Goal: Task Accomplishment & Management: Complete application form

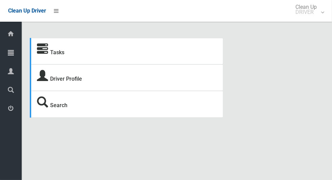
click at [12, 58] on icon at bounding box center [11, 53] width 6 height 14
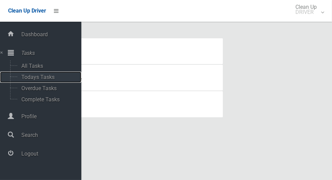
click at [41, 79] on span "Todays Tasks" at bounding box center [47, 77] width 56 height 6
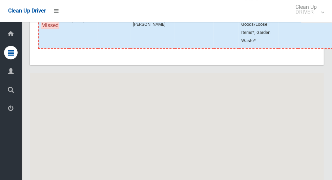
scroll to position [3006, 0]
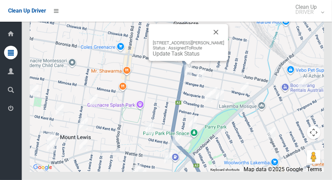
click at [178, 57] on link "Update Task Status" at bounding box center [176, 53] width 47 height 6
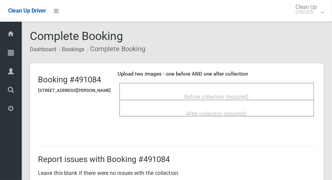
click at [244, 93] on span "Before collection (required)" at bounding box center [217, 96] width 64 height 6
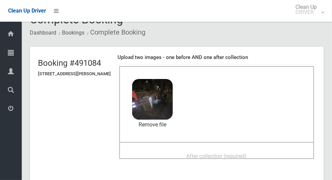
scroll to position [20, 0]
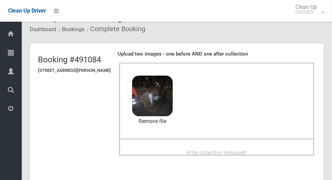
click at [244, 149] on span "After collection (required)" at bounding box center [217, 152] width 60 height 6
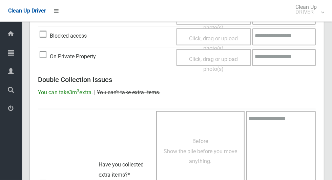
scroll to position [554, 0]
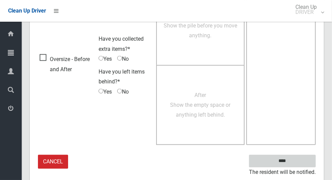
click at [297, 159] on input "****" at bounding box center [282, 161] width 67 height 13
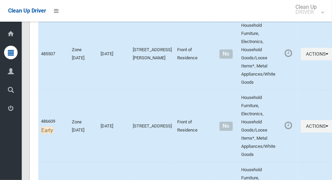
scroll to position [3006, 0]
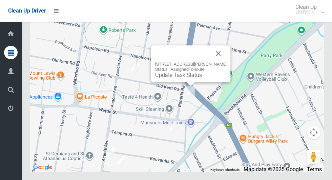
click at [178, 78] on link "Update Task Status" at bounding box center [178, 75] width 47 height 6
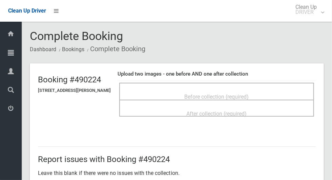
click at [265, 90] on div "Before collection (required)" at bounding box center [217, 96] width 180 height 13
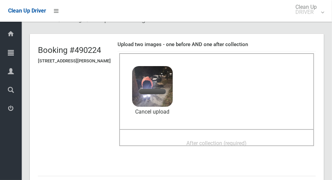
scroll to position [30, 0]
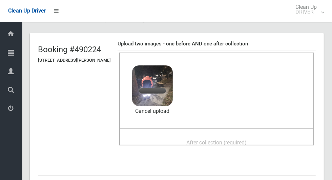
click at [247, 139] on span "After collection (required)" at bounding box center [217, 142] width 60 height 6
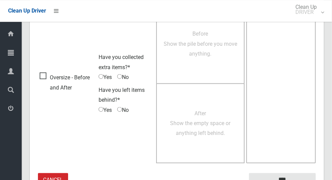
scroll to position [554, 0]
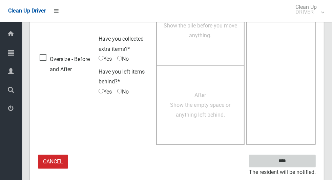
click at [294, 165] on input "****" at bounding box center [282, 161] width 67 height 13
click at [298, 160] on input "****" at bounding box center [282, 161] width 67 height 13
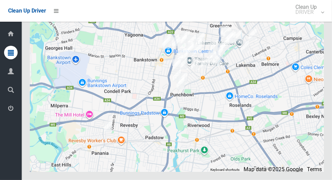
scroll to position [3006, 0]
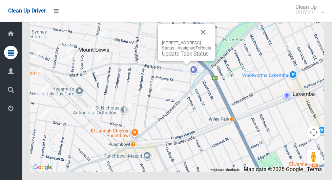
click at [211, 40] on button "Close" at bounding box center [203, 32] width 16 height 16
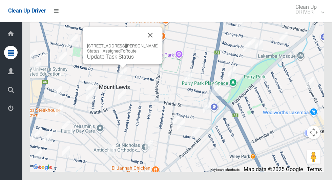
click at [158, 43] on button "Close" at bounding box center [150, 35] width 16 height 16
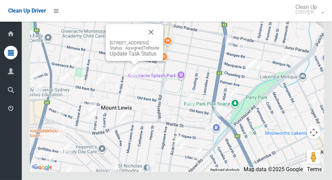
click at [159, 40] on button "Close" at bounding box center [151, 32] width 16 height 16
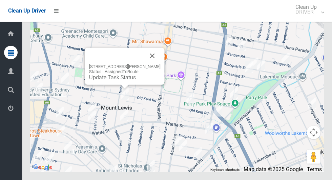
click at [154, 64] on button "Close" at bounding box center [152, 56] width 16 height 16
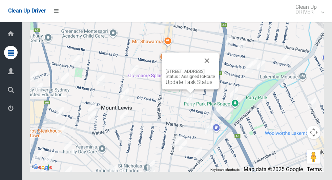
click at [185, 85] on link "Update Task Status" at bounding box center [189, 82] width 47 height 6
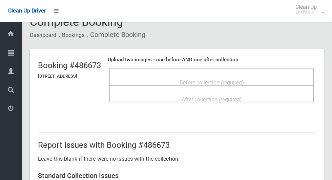
scroll to position [21, 0]
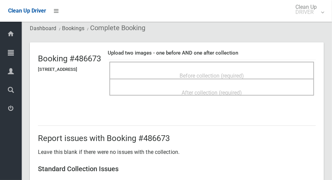
click at [262, 70] on div "Before collection (required)" at bounding box center [212, 75] width 190 height 13
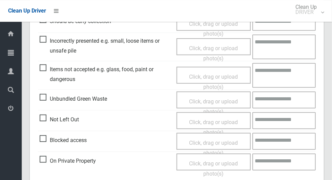
scroll to position [265, 0]
click at [47, 40] on span "Incorrectly presented e.g. small, loose items or unsafe pile" at bounding box center [106, 46] width 133 height 20
click at [205, 50] on span "Click, drag or upload photo(s)" at bounding box center [213, 53] width 49 height 17
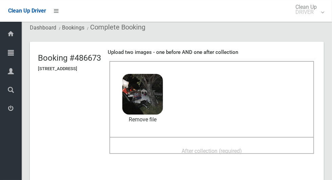
scroll to position [28, 0]
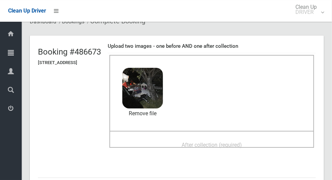
click at [262, 142] on div "After collection (required)" at bounding box center [212, 144] width 190 height 13
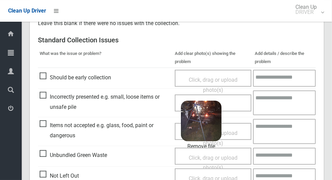
scroll to position [269, 0]
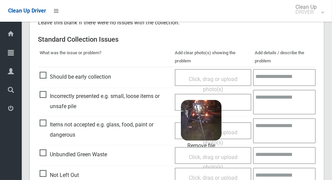
click at [291, 126] on textarea at bounding box center [284, 130] width 63 height 25
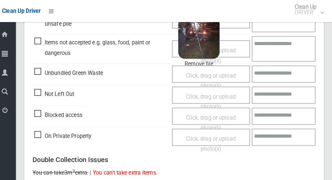
scroll to position [351, 0]
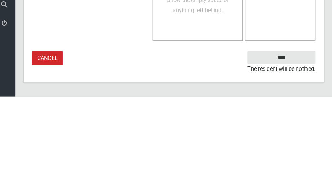
type textarea "*********"
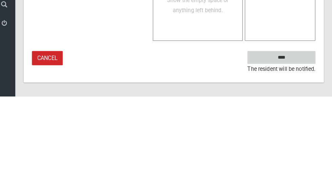
click at [297, 139] on input "****" at bounding box center [282, 141] width 67 height 13
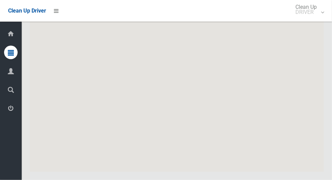
scroll to position [3006, 0]
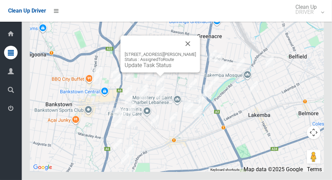
click at [196, 52] on button "Close" at bounding box center [188, 44] width 16 height 16
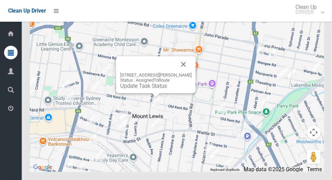
click at [187, 72] on button "Close" at bounding box center [183, 64] width 16 height 16
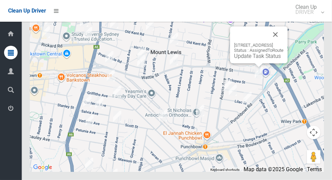
click at [283, 43] on button "Close" at bounding box center [275, 34] width 16 height 16
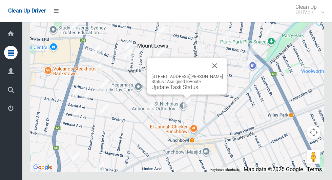
click at [214, 74] on button "Close" at bounding box center [215, 66] width 16 height 16
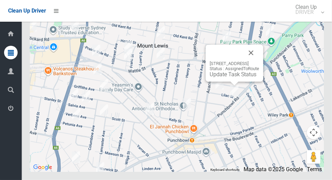
click at [259, 61] on button "Close" at bounding box center [251, 53] width 16 height 16
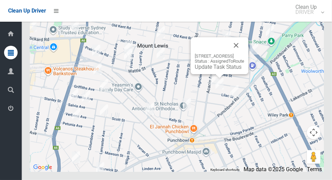
click at [244, 53] on button "Close" at bounding box center [236, 45] width 16 height 16
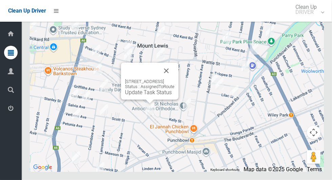
click at [174, 79] on button "Close" at bounding box center [166, 71] width 16 height 16
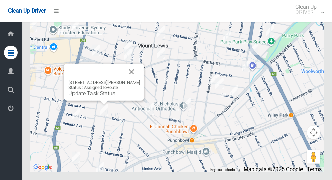
click at [136, 80] on button "Close" at bounding box center [132, 72] width 16 height 16
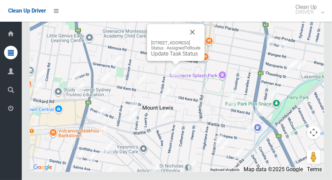
click at [163, 57] on link "Update Task Status" at bounding box center [174, 53] width 47 height 6
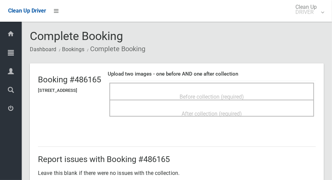
click at [246, 90] on div "Before collection (required)" at bounding box center [212, 96] width 190 height 13
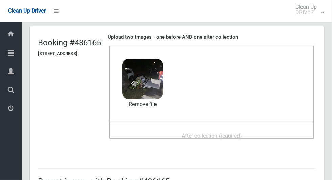
scroll to position [36, 0]
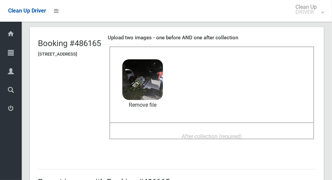
click at [273, 130] on div "After collection (required)" at bounding box center [212, 136] width 190 height 13
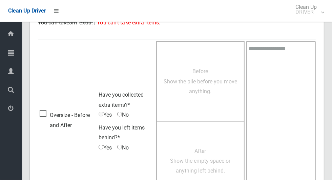
scroll to position [554, 0]
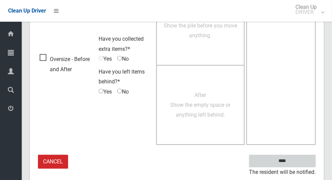
click at [300, 159] on input "****" at bounding box center [282, 161] width 67 height 13
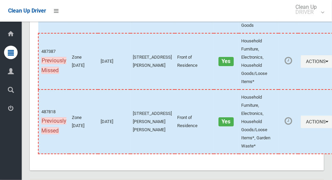
scroll to position [3006, 0]
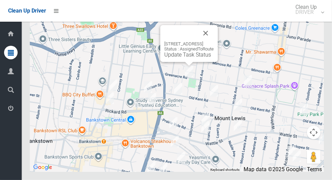
click at [179, 58] on link "Update Task Status" at bounding box center [187, 54] width 47 height 6
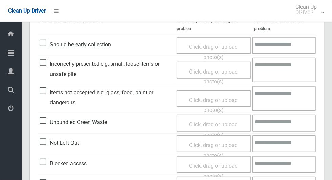
scroll to position [186, 0]
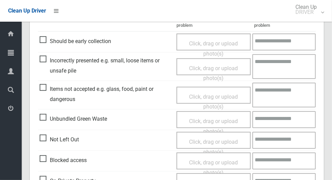
click at [47, 140] on span "Not Left Out" at bounding box center [59, 139] width 39 height 10
click at [229, 138] on span "Click, drag or upload photo(s)" at bounding box center [213, 146] width 49 height 17
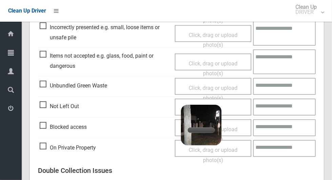
scroll to position [217, 0]
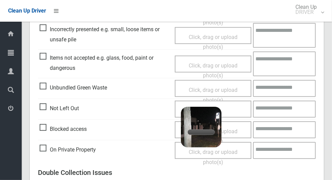
click at [232, 107] on div "Click, drag or upload photo(s) 2.8 MB 2025-10-1305.10.194262667848807462217.jpg…" at bounding box center [213, 109] width 77 height 17
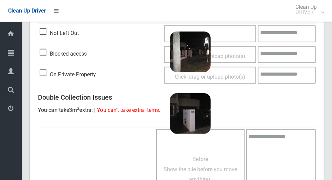
scroll to position [436, 0]
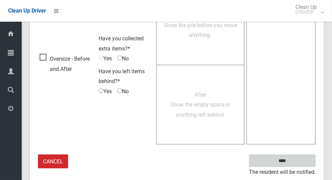
click at [305, 162] on input "****" at bounding box center [282, 160] width 67 height 13
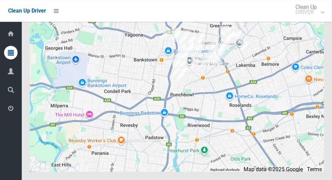
scroll to position [3006, 0]
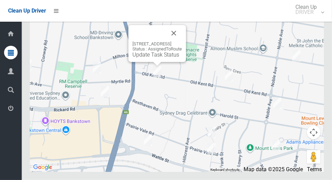
click at [150, 58] on link "Update Task Status" at bounding box center [155, 54] width 47 height 6
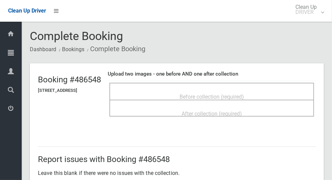
click at [265, 92] on div "Before collection (required)" at bounding box center [212, 96] width 190 height 13
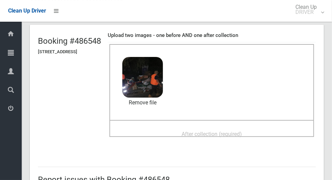
scroll to position [38, 0]
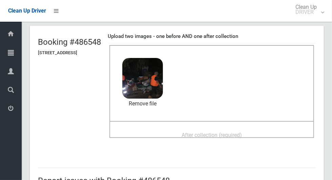
click at [256, 123] on div "After collection (required)" at bounding box center [211, 129] width 205 height 17
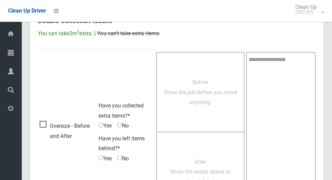
scroll to position [554, 0]
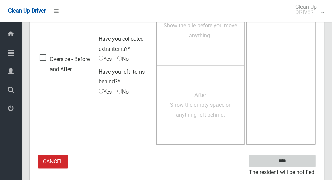
click at [307, 160] on input "****" at bounding box center [282, 161] width 67 height 13
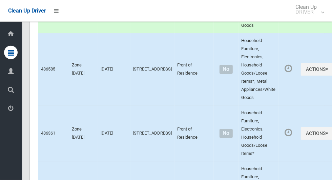
scroll to position [3006, 0]
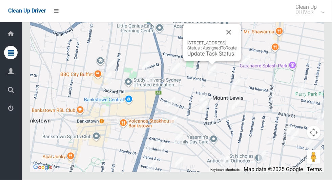
click at [207, 57] on link "Update Task Status" at bounding box center [210, 53] width 47 height 6
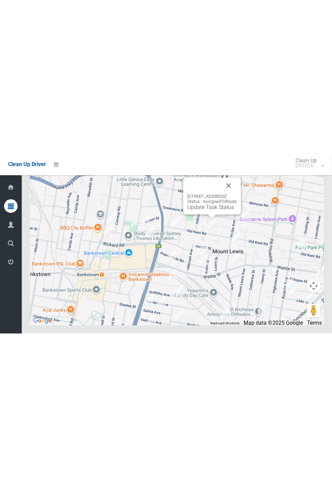
scroll to position [2718, 0]
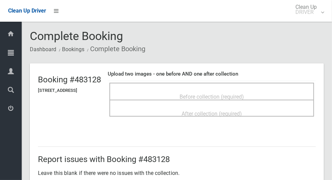
click at [244, 98] on span "Before collection (required)" at bounding box center [211, 96] width 64 height 6
click at [244, 96] on span "Before collection (required)" at bounding box center [211, 96] width 64 height 6
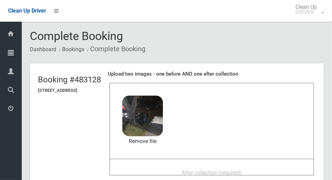
click at [274, 169] on div "After collection (required)" at bounding box center [212, 172] width 190 height 13
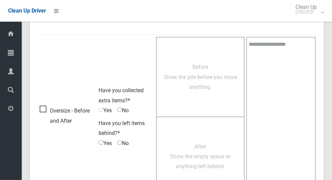
scroll to position [554, 0]
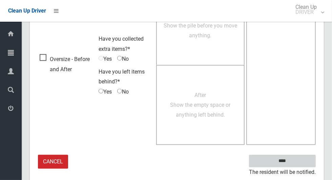
click at [306, 159] on input "****" at bounding box center [282, 161] width 67 height 13
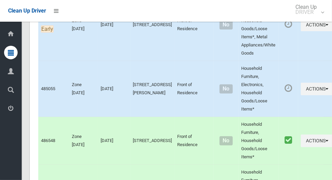
scroll to position [3006, 0]
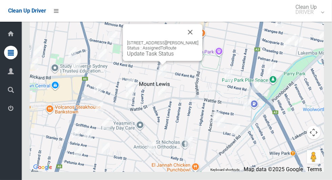
click at [154, 57] on link "Update Task Status" at bounding box center [150, 53] width 47 height 6
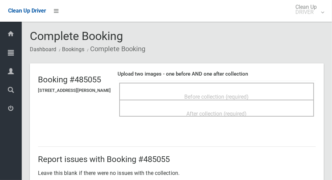
click at [249, 93] on span "Before collection (required)" at bounding box center [217, 96] width 64 height 6
click at [202, 93] on span "Before collection (required)" at bounding box center [217, 96] width 64 height 6
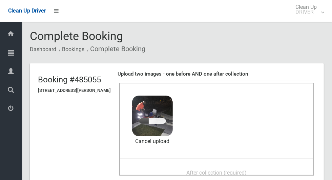
click at [250, 166] on div "After collection (required)" at bounding box center [217, 172] width 180 height 13
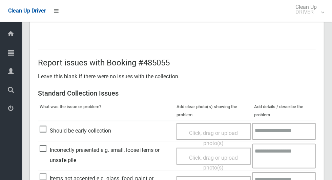
scroll to position [554, 0]
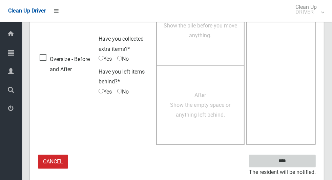
click at [300, 161] on input "****" at bounding box center [282, 161] width 67 height 13
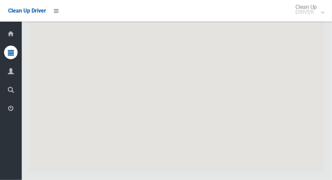
scroll to position [3006, 0]
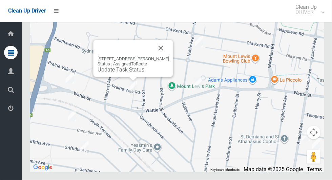
click at [169, 56] on button "Close" at bounding box center [161, 48] width 16 height 16
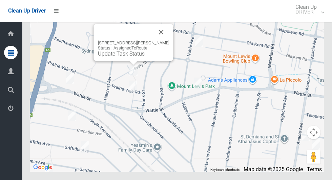
click at [130, 57] on link "Update Task Status" at bounding box center [121, 53] width 47 height 6
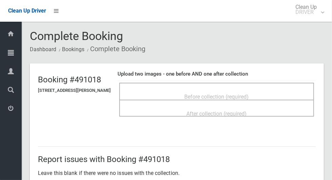
click at [249, 95] on span "Before collection (required)" at bounding box center [217, 96] width 64 height 6
click at [273, 90] on div "Before collection (required)" at bounding box center [217, 96] width 180 height 13
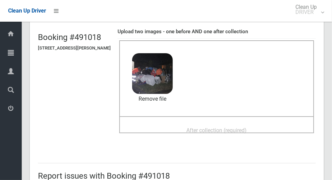
scroll to position [41, 0]
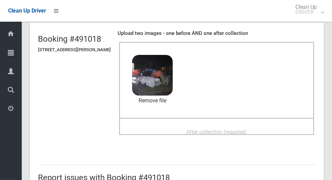
click at [265, 125] on div "After collection (required)" at bounding box center [217, 131] width 180 height 13
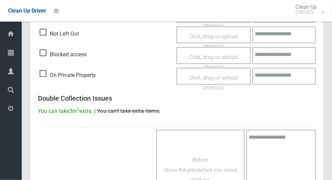
scroll to position [554, 0]
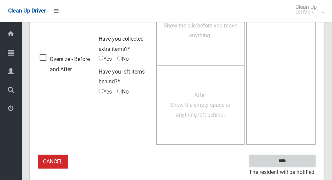
click at [304, 158] on input "****" at bounding box center [282, 161] width 67 height 13
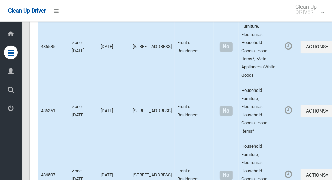
scroll to position [3006, 0]
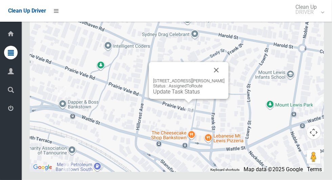
click at [224, 78] on button "Close" at bounding box center [216, 70] width 16 height 16
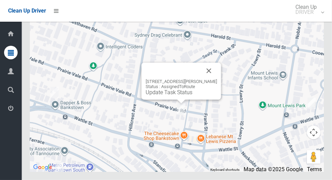
click at [176, 95] on link "Update Task Status" at bounding box center [169, 92] width 47 height 6
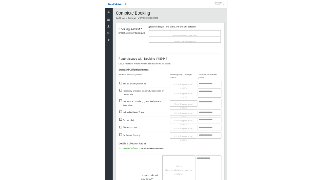
scroll to position [5, 0]
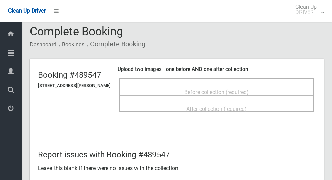
click at [280, 87] on div "Before collection (required)" at bounding box center [217, 91] width 180 height 13
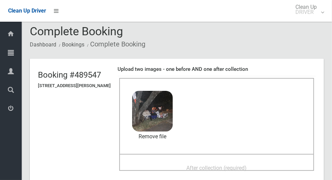
click at [247, 165] on span "After collection (required)" at bounding box center [217, 168] width 60 height 6
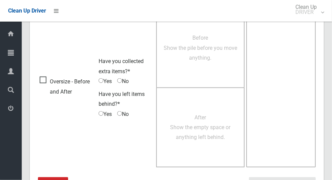
scroll to position [554, 0]
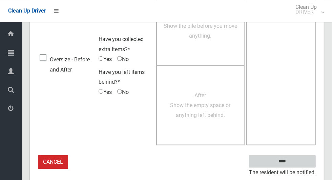
click at [303, 157] on input "****" at bounding box center [282, 161] width 67 height 13
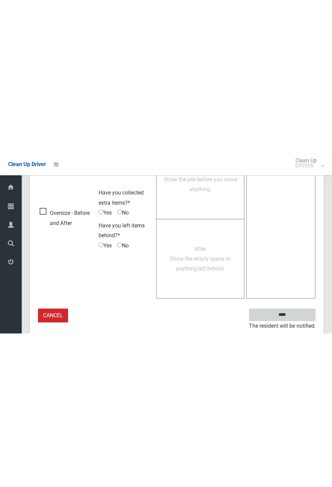
scroll to position [266, 0]
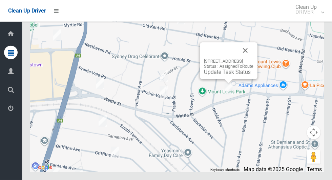
scroll to position [3002, 0]
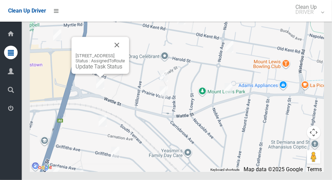
click at [97, 70] on link "Update Task Status" at bounding box center [99, 66] width 47 height 6
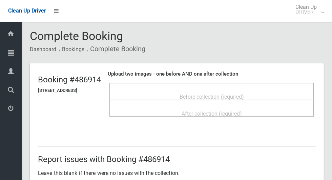
click at [223, 95] on span "Before collection (required)" at bounding box center [211, 96] width 64 height 6
click at [179, 85] on div "Before collection (required)" at bounding box center [211, 91] width 205 height 17
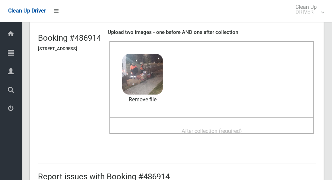
scroll to position [41, 0]
click at [271, 128] on div "After collection (required)" at bounding box center [212, 131] width 190 height 13
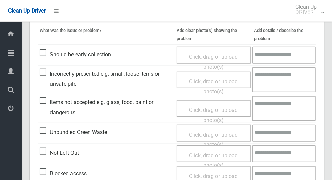
scroll to position [554, 0]
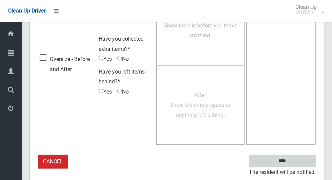
click at [296, 162] on input "****" at bounding box center [282, 161] width 67 height 13
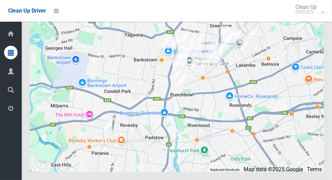
scroll to position [3006, 0]
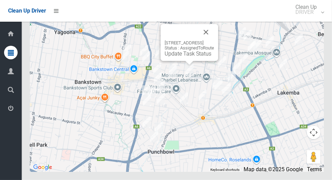
click at [184, 57] on link "Update Task Status" at bounding box center [188, 53] width 47 height 6
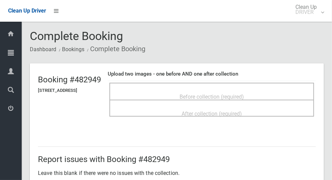
click at [233, 93] on span "Before collection (required)" at bounding box center [211, 96] width 64 height 6
click at [244, 93] on span "Before collection (required)" at bounding box center [211, 96] width 64 height 6
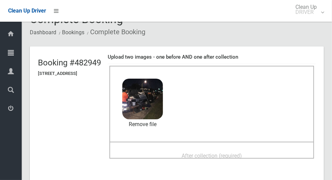
scroll to position [17, 0]
click at [275, 151] on div "After collection (required)" at bounding box center [212, 155] width 190 height 13
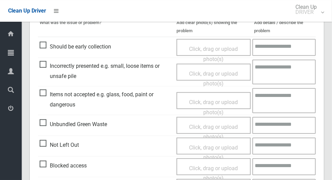
scroll to position [300, 0]
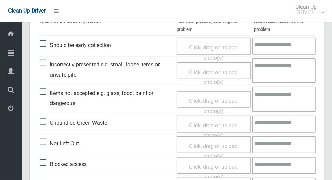
click at [45, 91] on span "Items not accepted e.g. glass, food, paint or dangerous" at bounding box center [106, 98] width 133 height 20
click at [224, 101] on span "Click, drag or upload photo(s)" at bounding box center [213, 106] width 49 height 17
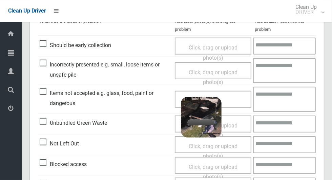
click at [286, 98] on textarea at bounding box center [284, 99] width 63 height 25
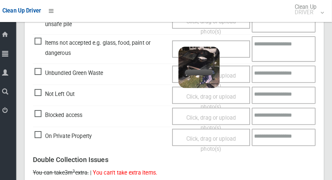
scroll to position [351, 0]
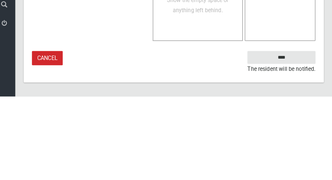
type textarea "**********"
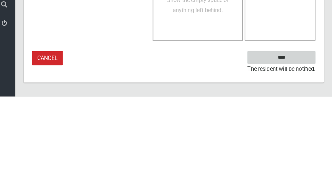
click at [300, 140] on input "****" at bounding box center [282, 141] width 67 height 13
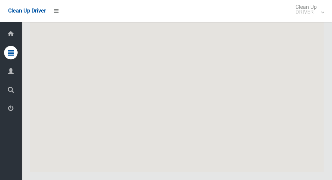
scroll to position [3006, 0]
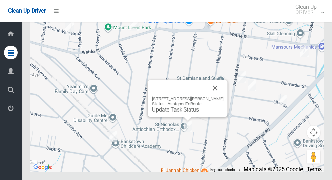
click at [188, 117] on div "9 Henry Street, PUNCHBOWL NSW 2196 Status : AssignedToRoute Update Task Status" at bounding box center [188, 98] width 80 height 37
click at [163, 113] on link "Update Task Status" at bounding box center [175, 109] width 47 height 6
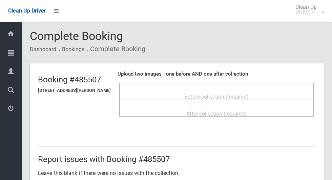
click at [249, 93] on span "Before collection (required)" at bounding box center [217, 96] width 64 height 6
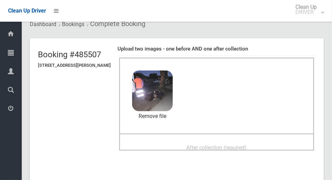
scroll to position [24, 0]
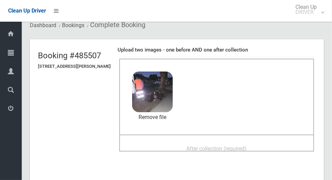
click at [269, 144] on div "After collection (required)" at bounding box center [217, 148] width 180 height 13
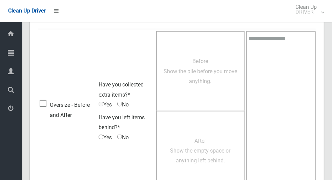
scroll to position [554, 0]
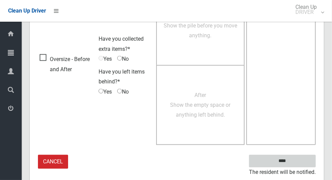
click at [294, 162] on input "****" at bounding box center [282, 161] width 67 height 13
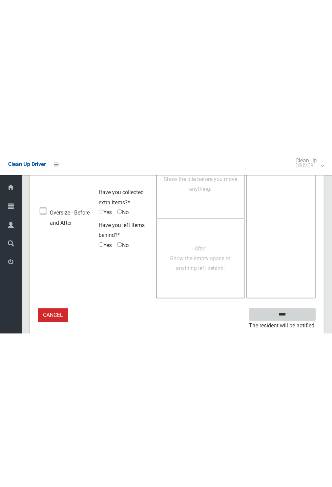
scroll to position [266, 0]
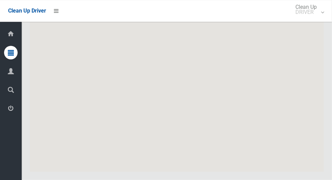
scroll to position [3006, 0]
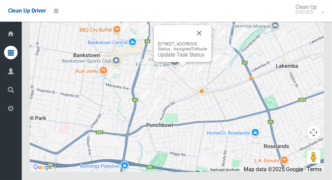
click at [207, 41] on button "Close" at bounding box center [199, 33] width 16 height 16
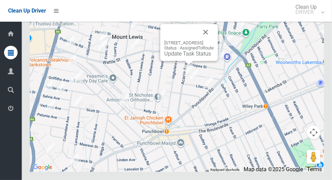
click at [214, 40] on button "Close" at bounding box center [205, 32] width 16 height 16
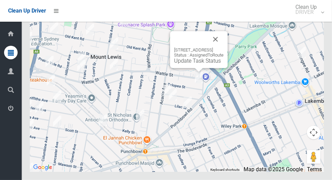
click at [194, 64] on link "Update Task Status" at bounding box center [197, 61] width 47 height 6
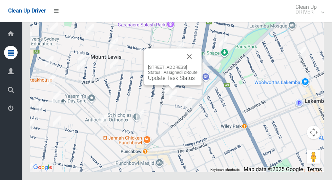
click at [159, 85] on div "31 Lilac Street, PUNCHBOWL NSW 2196 Status : AssignedToRoute Update Task Status" at bounding box center [173, 66] width 58 height 37
click at [197, 65] on button "Close" at bounding box center [189, 56] width 16 height 16
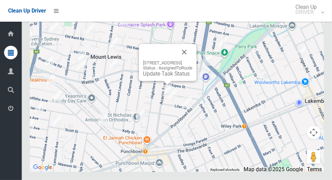
click at [162, 77] on link "Update Task Status" at bounding box center [166, 73] width 47 height 6
click at [192, 60] on button "Close" at bounding box center [184, 52] width 16 height 16
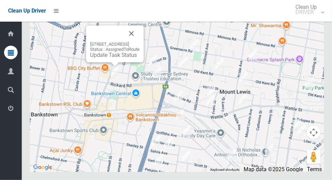
click at [139, 42] on button "Close" at bounding box center [131, 33] width 16 height 16
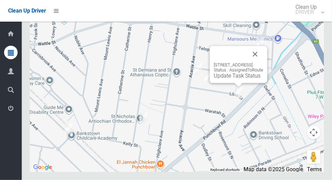
click at [263, 62] on button "Close" at bounding box center [255, 54] width 16 height 16
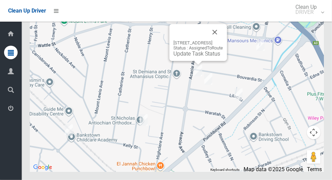
click at [223, 40] on button "Close" at bounding box center [215, 32] width 16 height 16
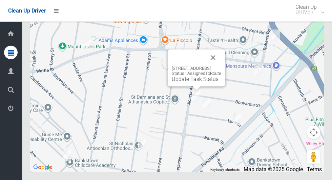
click at [221, 66] on button "Close" at bounding box center [213, 57] width 16 height 16
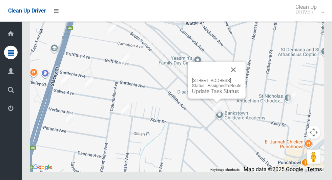
click at [225, 78] on div at bounding box center [208, 70] width 33 height 16
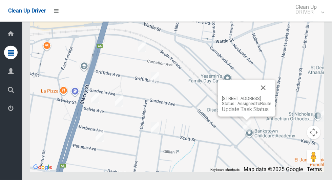
click at [271, 96] on button "Close" at bounding box center [263, 88] width 16 height 16
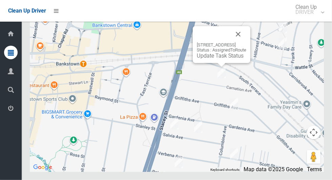
click at [246, 42] on button "Close" at bounding box center [238, 34] width 16 height 16
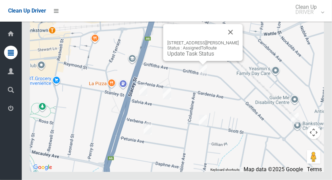
click at [233, 40] on button "Close" at bounding box center [230, 32] width 16 height 16
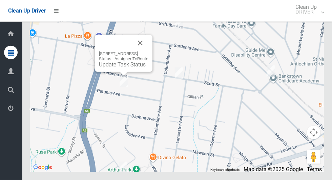
click at [132, 51] on div at bounding box center [115, 43] width 33 height 16
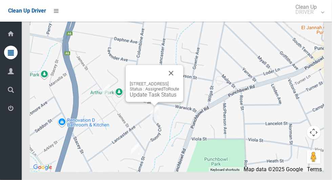
click at [179, 81] on button "Close" at bounding box center [171, 73] width 16 height 16
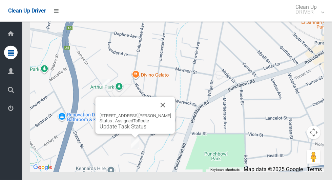
click at [170, 113] on button "Close" at bounding box center [163, 105] width 16 height 16
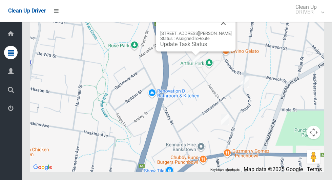
click at [226, 31] on button "Close" at bounding box center [223, 23] width 16 height 16
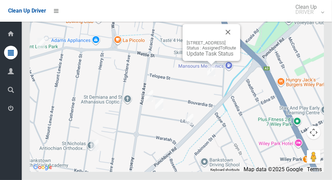
click at [236, 40] on button "Close" at bounding box center [228, 32] width 16 height 16
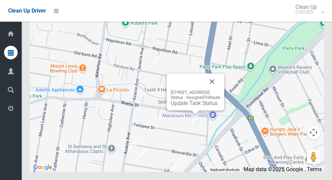
click at [220, 90] on button "Close" at bounding box center [212, 81] width 16 height 16
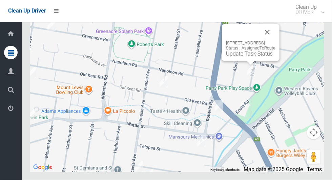
click at [275, 40] on button "Close" at bounding box center [267, 32] width 16 height 16
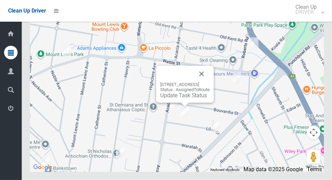
click at [210, 82] on button "Close" at bounding box center [201, 74] width 16 height 16
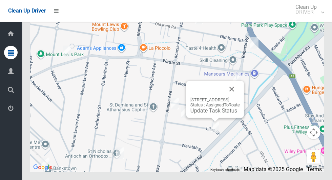
click at [239, 97] on button "Close" at bounding box center [231, 89] width 16 height 16
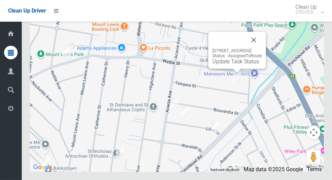
click at [262, 48] on button "Close" at bounding box center [253, 40] width 16 height 16
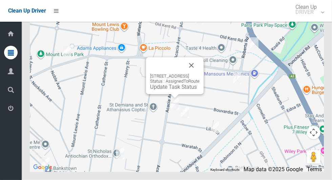
click at [173, 90] on link "Update Task Status" at bounding box center [173, 87] width 47 height 6
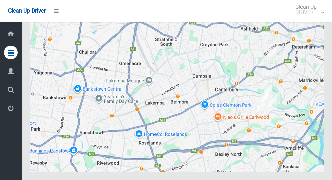
scroll to position [3680, 0]
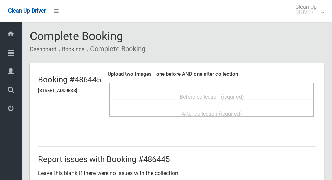
scroll to position [2, 0]
click at [268, 92] on div "Before collection (required)" at bounding box center [212, 96] width 190 height 13
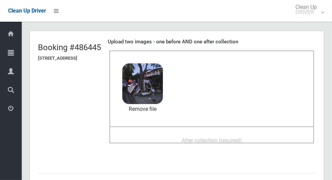
scroll to position [33, 0]
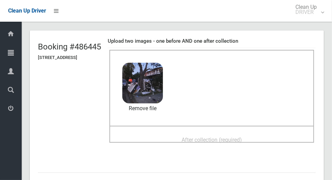
click at [274, 141] on div "After collection (required)" at bounding box center [212, 139] width 190 height 13
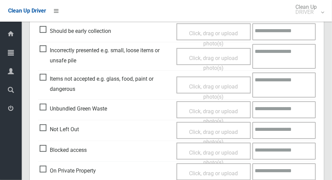
scroll to position [554, 0]
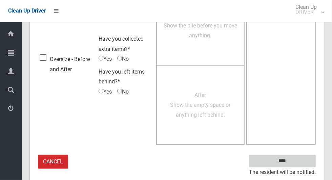
click at [301, 157] on input "****" at bounding box center [282, 161] width 67 height 13
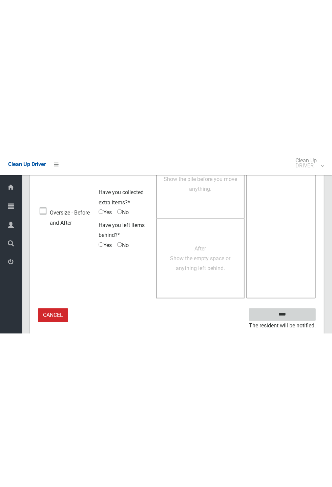
scroll to position [266, 0]
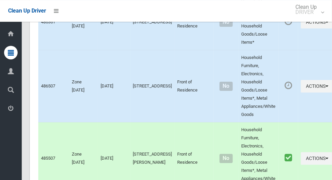
scroll to position [3006, 0]
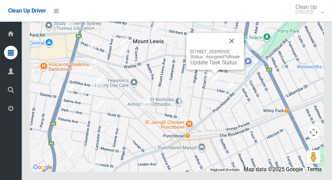
click at [211, 70] on div "31 Lilac Street, PUNCHBOWL NSW 2196 Status : AssignedToRoute Update Task Status" at bounding box center [215, 51] width 58 height 37
click at [206, 70] on div "31 Lilac Street, PUNCHBOWL NSW 2196 Status : AssignedToRoute Update Task Status" at bounding box center [215, 51] width 58 height 37
click at [204, 66] on link "Update Task Status" at bounding box center [213, 62] width 47 height 6
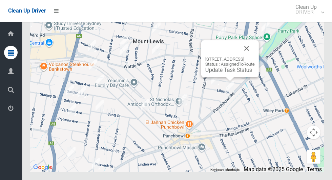
click at [255, 57] on button "Close" at bounding box center [246, 48] width 16 height 16
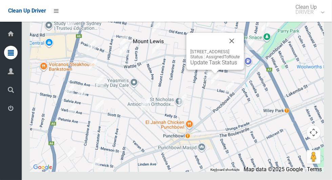
click at [240, 49] on button "Close" at bounding box center [231, 41] width 16 height 16
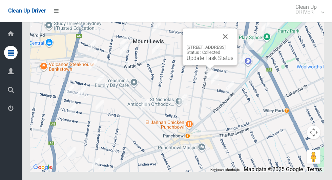
click at [233, 45] on button "Close" at bounding box center [225, 36] width 16 height 16
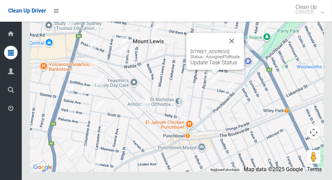
click at [240, 49] on button "Close" at bounding box center [231, 41] width 16 height 16
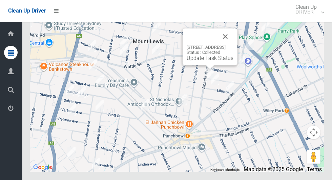
click at [233, 45] on button "Close" at bounding box center [225, 36] width 16 height 16
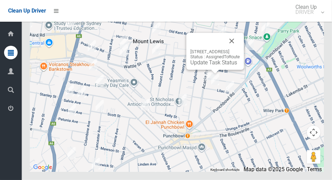
click at [240, 49] on button "Close" at bounding box center [231, 41] width 16 height 16
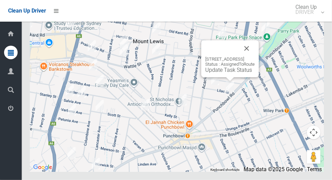
click at [255, 57] on button "Close" at bounding box center [246, 48] width 16 height 16
click at [224, 73] on link "Update Task Status" at bounding box center [228, 70] width 47 height 6
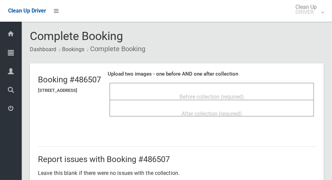
click at [285, 91] on div "Before collection (required)" at bounding box center [212, 96] width 190 height 13
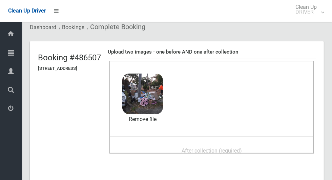
scroll to position [21, 0]
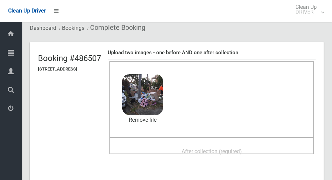
click at [261, 149] on div "After collection (required)" at bounding box center [212, 151] width 190 height 13
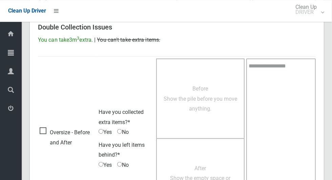
scroll to position [554, 0]
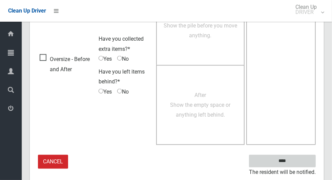
click at [296, 159] on input "****" at bounding box center [282, 161] width 67 height 13
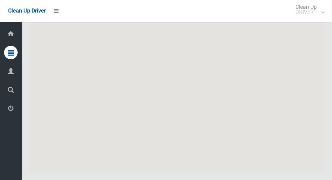
scroll to position [3006, 0]
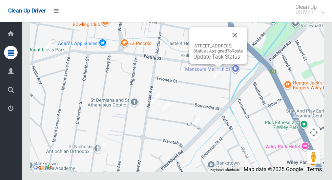
click at [212, 60] on link "Update Task Status" at bounding box center [216, 56] width 47 height 6
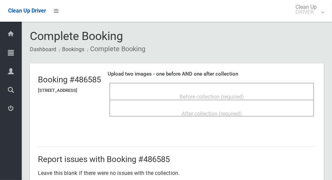
click at [206, 90] on div "Before collection (required)" at bounding box center [212, 96] width 190 height 13
click at [210, 85] on div "Before collection (required)" at bounding box center [211, 91] width 205 height 17
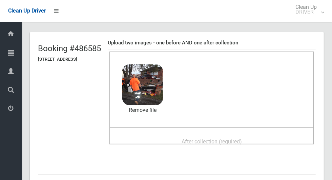
scroll to position [31, 0]
click at [241, 138] on span "After collection (required)" at bounding box center [211, 141] width 60 height 6
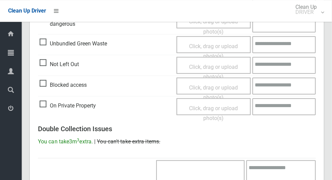
scroll to position [554, 0]
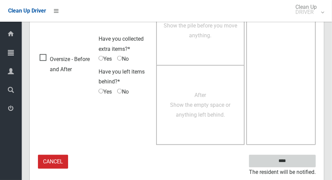
click at [294, 162] on input "****" at bounding box center [282, 161] width 67 height 13
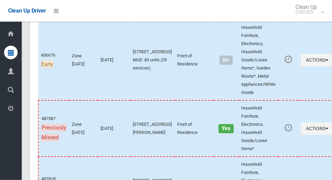
scroll to position [3006, 0]
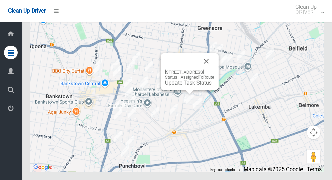
click at [190, 90] on div "31 Lilac Street, PUNCHBOWL NSW 2196 Status : AssignedToRoute Update Task Status" at bounding box center [190, 71] width 58 height 37
click at [190, 86] on link "Update Task Status" at bounding box center [188, 83] width 47 height 6
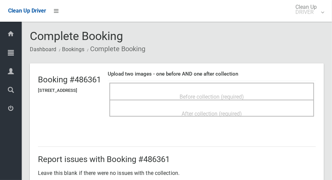
click at [258, 90] on div "Before collection (required)" at bounding box center [212, 96] width 190 height 13
click at [260, 90] on div "Before collection (required)" at bounding box center [212, 96] width 190 height 13
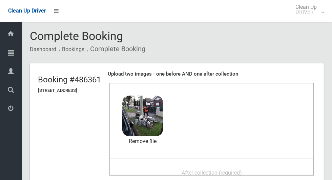
click at [264, 166] on div "After collection (required)" at bounding box center [212, 172] width 190 height 13
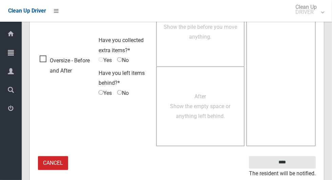
scroll to position [554, 0]
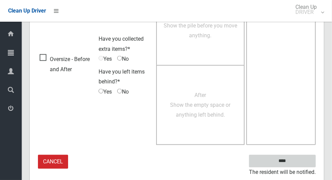
click at [298, 158] on input "****" at bounding box center [282, 161] width 67 height 13
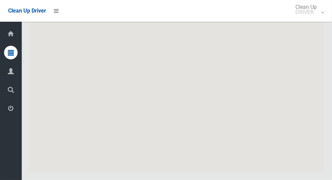
scroll to position [3006, 0]
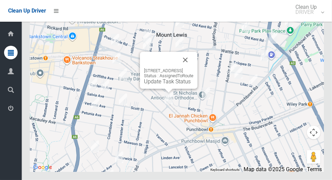
click at [163, 85] on link "Update Task Status" at bounding box center [167, 81] width 47 height 6
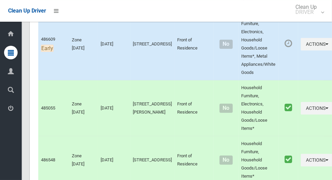
scroll to position [1434, 0]
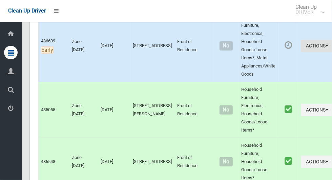
click at [310, 52] on button "Actions" at bounding box center [317, 46] width 33 height 13
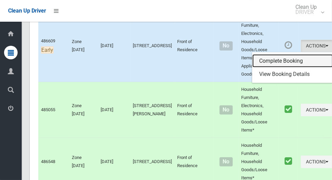
click at [296, 68] on link "Complete Booking" at bounding box center [292, 61] width 81 height 14
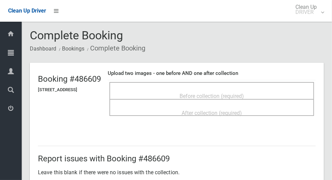
scroll to position [5, 0]
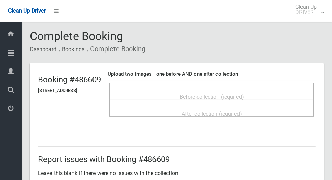
click at [272, 90] on div "Before collection (required)" at bounding box center [212, 96] width 190 height 13
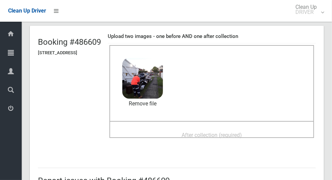
scroll to position [37, 0]
click at [273, 129] on div "After collection (required)" at bounding box center [212, 135] width 190 height 13
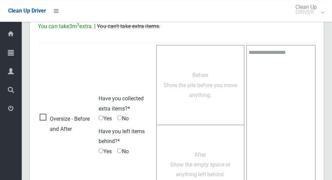
scroll to position [554, 0]
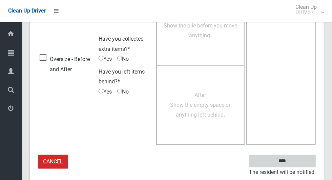
click at [304, 158] on input "****" at bounding box center [282, 161] width 67 height 13
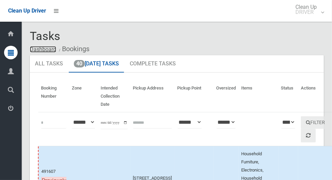
click at [51, 52] on link "Dashboard" at bounding box center [43, 49] width 26 height 6
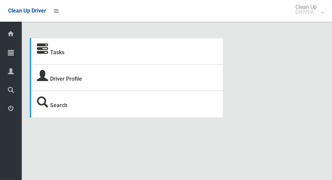
click at [12, 52] on icon at bounding box center [11, 53] width 6 height 14
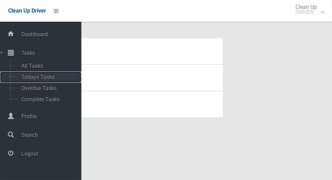
click at [50, 76] on span "Todays Tasks" at bounding box center [47, 77] width 56 height 6
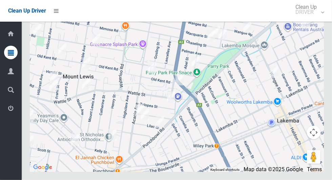
scroll to position [2987, 0]
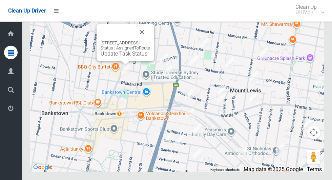
click at [150, 40] on button "Close" at bounding box center [142, 32] width 16 height 16
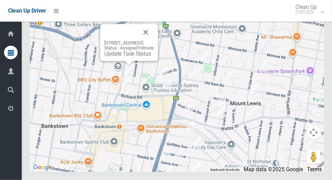
click at [154, 40] on button "Close" at bounding box center [145, 32] width 16 height 16
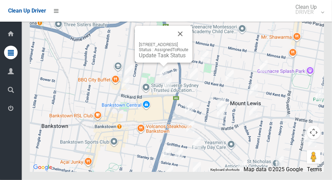
click at [188, 42] on button "Close" at bounding box center [180, 34] width 16 height 16
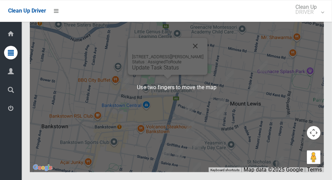
scroll to position [3004, 0]
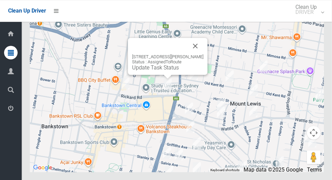
click at [196, 54] on button "Close" at bounding box center [195, 46] width 16 height 16
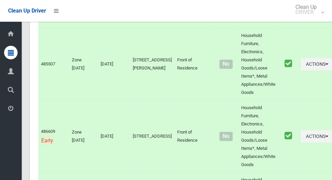
scroll to position [0, 0]
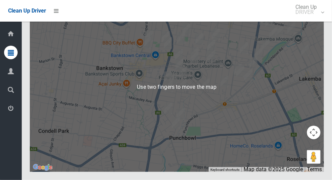
scroll to position [3006, 0]
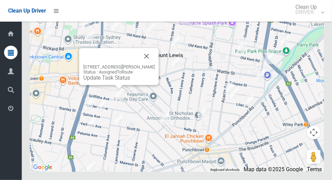
click at [155, 64] on button "Close" at bounding box center [146, 56] width 16 height 16
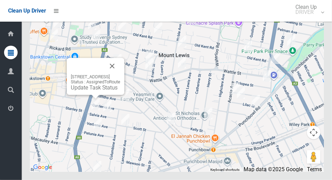
click at [120, 74] on button "Close" at bounding box center [112, 66] width 16 height 16
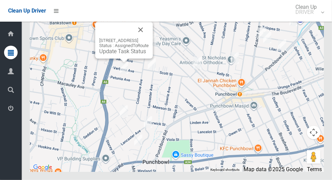
click at [149, 38] on button "Close" at bounding box center [140, 30] width 16 height 16
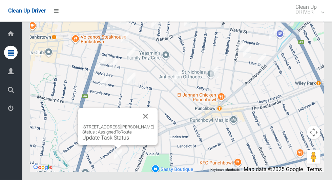
click at [150, 124] on button "Close" at bounding box center [145, 116] width 16 height 16
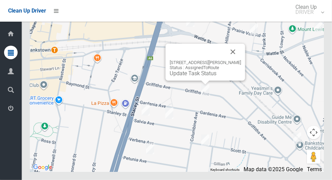
click at [240, 60] on button "Close" at bounding box center [233, 52] width 16 height 16
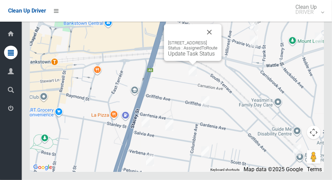
click at [217, 40] on button "Close" at bounding box center [209, 32] width 16 height 16
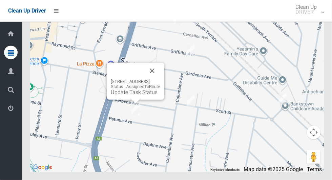
click at [160, 79] on button "Close" at bounding box center [152, 71] width 16 height 16
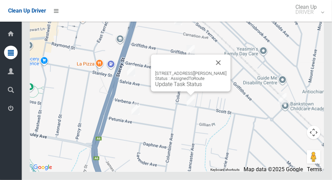
click at [221, 71] on button "Close" at bounding box center [218, 63] width 16 height 16
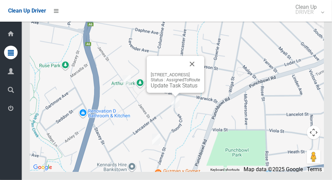
click at [200, 72] on button "Close" at bounding box center [192, 64] width 16 height 16
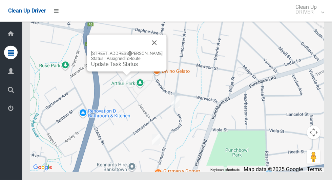
click at [157, 51] on button "Close" at bounding box center [154, 43] width 16 height 16
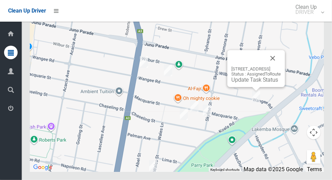
click at [281, 66] on button "Close" at bounding box center [272, 58] width 16 height 16
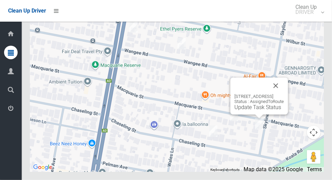
click at [284, 94] on button "Close" at bounding box center [275, 86] width 16 height 16
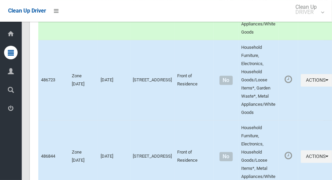
scroll to position [0, 0]
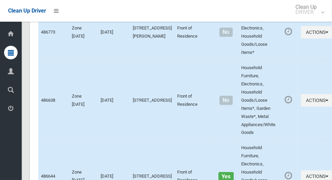
scroll to position [3006, 0]
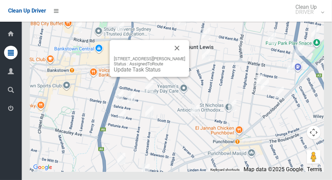
click at [185, 56] on button "Close" at bounding box center [177, 48] width 16 height 16
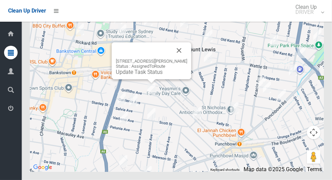
click at [187, 59] on button "Close" at bounding box center [179, 50] width 16 height 16
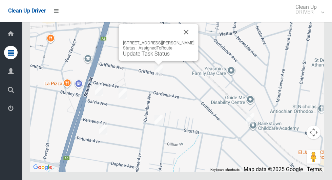
click at [147, 57] on link "Update Task Status" at bounding box center [146, 53] width 47 height 6
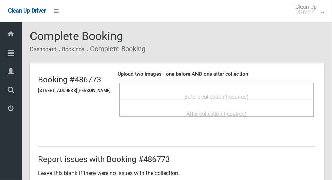
click at [249, 96] on span "Before collection (required)" at bounding box center [217, 96] width 64 height 6
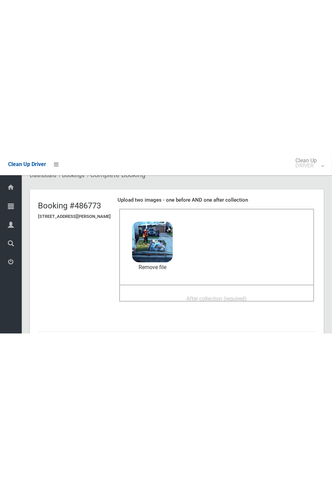
scroll to position [29, 0]
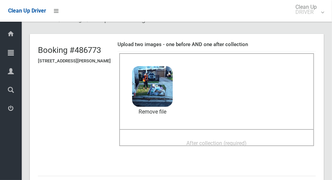
click at [265, 138] on div "After collection (required)" at bounding box center [217, 142] width 180 height 13
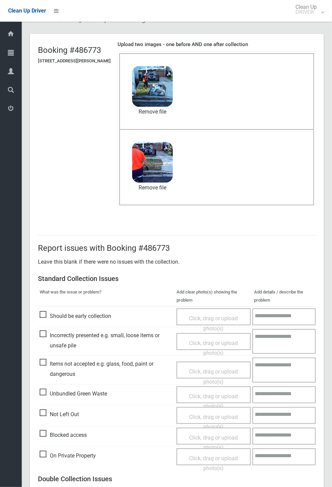
scroll to position [235, 0]
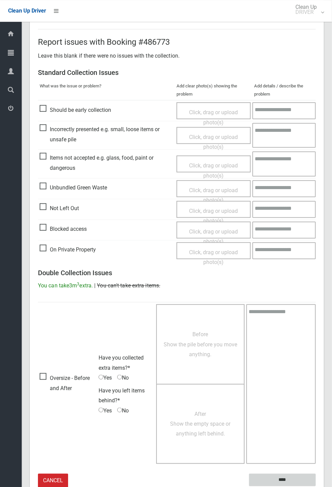
click at [316, 179] on input "****" at bounding box center [282, 479] width 67 height 13
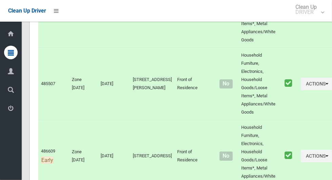
scroll to position [3006, 0]
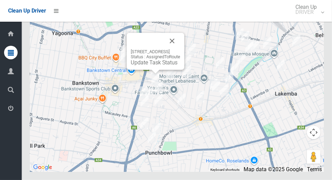
click at [147, 66] on link "Update Task Status" at bounding box center [154, 62] width 47 height 6
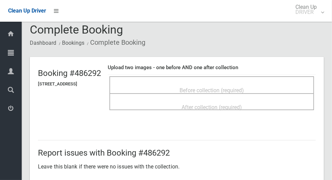
scroll to position [11, 0]
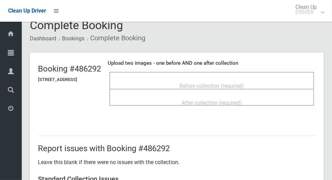
click at [244, 83] on span "Before collection (required)" at bounding box center [211, 86] width 64 height 6
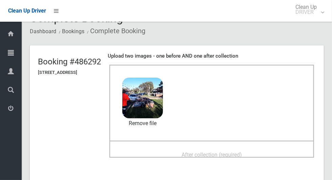
scroll to position [24, 0]
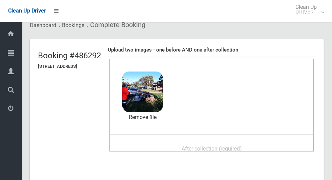
click at [278, 145] on div "After collection (required)" at bounding box center [212, 148] width 190 height 13
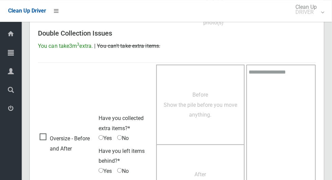
scroll to position [554, 0]
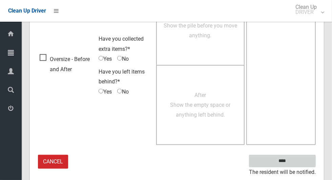
click at [287, 161] on input "****" at bounding box center [282, 161] width 67 height 13
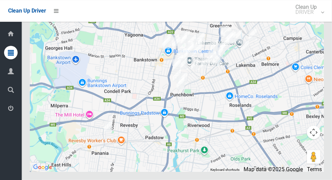
scroll to position [3004, 0]
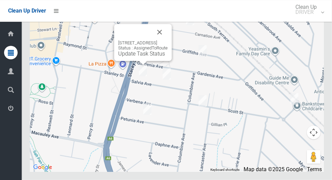
click at [168, 40] on button "Close" at bounding box center [159, 32] width 16 height 16
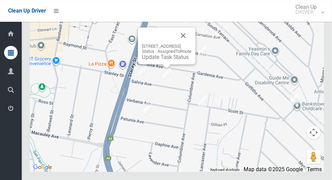
click at [191, 44] on button "Close" at bounding box center [183, 35] width 16 height 16
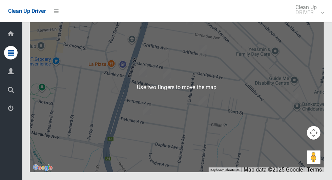
scroll to position [3002, 0]
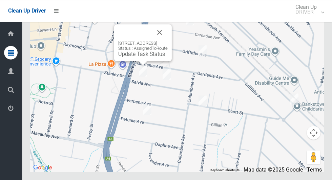
click at [168, 40] on button "Close" at bounding box center [159, 32] width 16 height 16
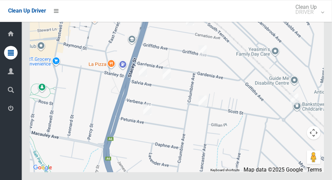
click at [175, 54] on div at bounding box center [177, 86] width 294 height 169
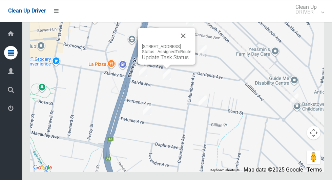
click at [149, 60] on link "Update Task Status" at bounding box center [165, 57] width 47 height 6
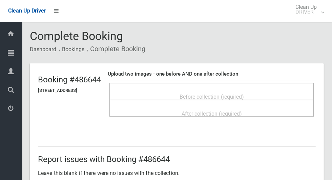
click at [272, 94] on div "Before collection (required)" at bounding box center [212, 96] width 190 height 13
click at [263, 92] on div "Before collection (required)" at bounding box center [212, 96] width 190 height 13
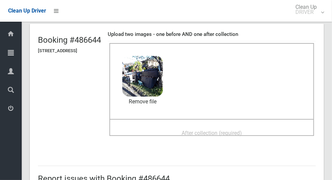
scroll to position [39, 0]
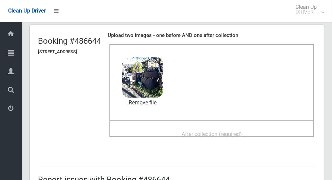
click at [279, 127] on div "After collection (required)" at bounding box center [212, 133] width 190 height 13
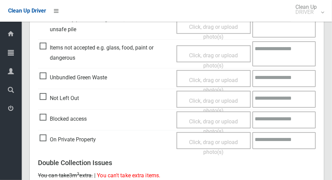
scroll to position [554, 0]
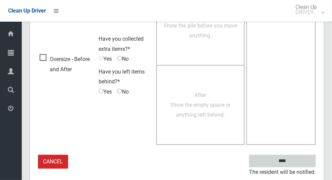
click at [297, 160] on input "****" at bounding box center [282, 161] width 67 height 13
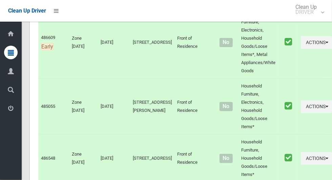
scroll to position [3006, 0]
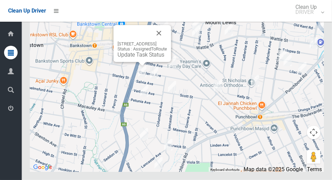
click at [137, 58] on link "Update Task Status" at bounding box center [140, 54] width 47 height 6
click at [133, 58] on link "Update Task Status" at bounding box center [140, 54] width 47 height 6
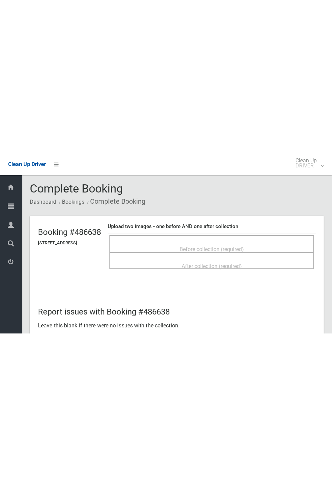
scroll to position [1, 0]
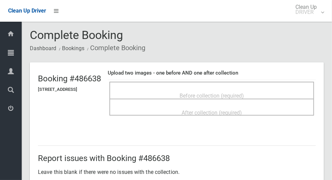
click at [263, 89] on div "Before collection (required)" at bounding box center [212, 95] width 190 height 13
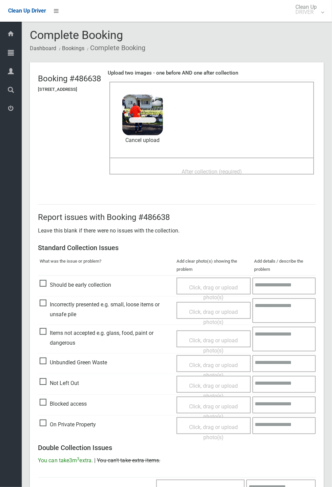
scroll to position [0, 0]
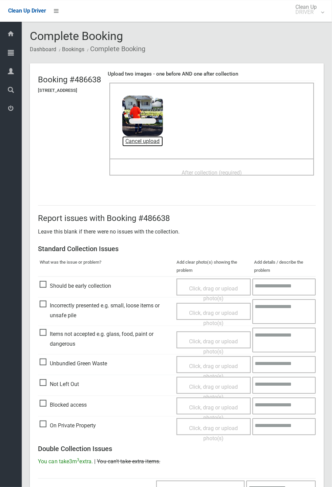
click at [163, 144] on link "Cancel upload" at bounding box center [142, 141] width 41 height 10
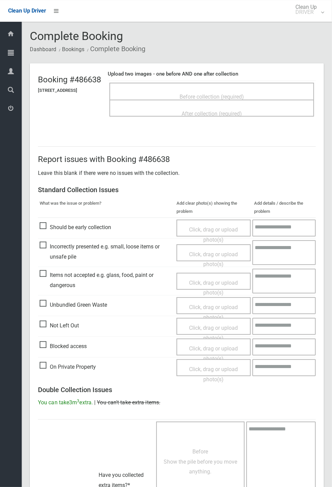
click at [244, 93] on span "Before collection (required)" at bounding box center [211, 96] width 64 height 6
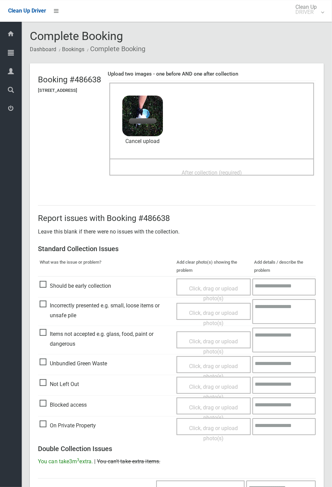
click at [234, 169] on span "After collection (required)" at bounding box center [211, 172] width 60 height 6
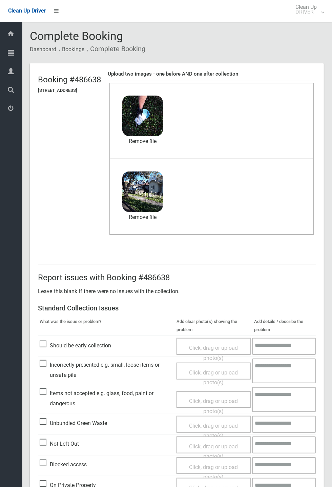
scroll to position [235, 0]
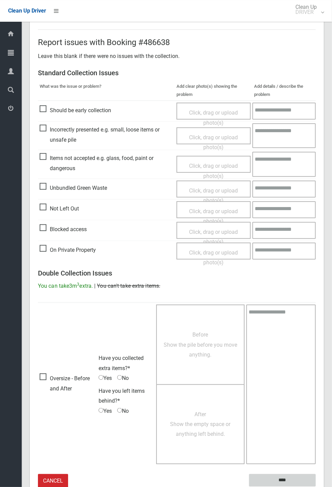
click at [316, 179] on input "****" at bounding box center [282, 480] width 67 height 13
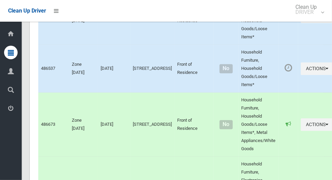
scroll to position [3006, 0]
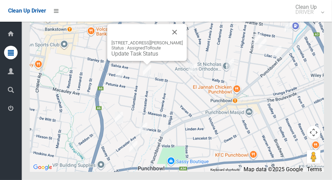
click at [178, 40] on button "Close" at bounding box center [175, 32] width 16 height 16
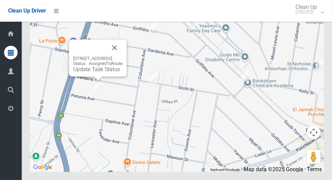
click at [123, 56] on button "Close" at bounding box center [114, 48] width 16 height 16
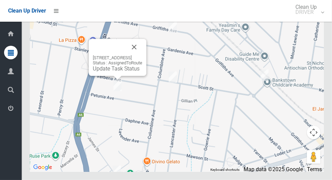
click at [142, 55] on button "Close" at bounding box center [134, 47] width 16 height 16
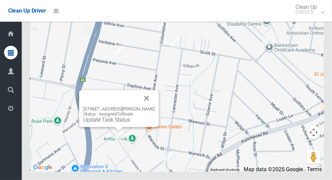
click at [154, 106] on button "Close" at bounding box center [146, 98] width 16 height 16
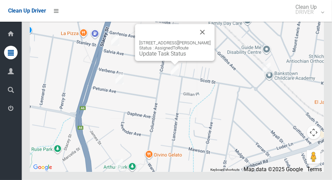
click at [204, 40] on button "Close" at bounding box center [202, 32] width 16 height 16
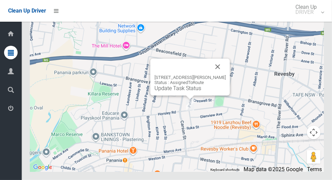
click at [219, 75] on button "Close" at bounding box center [218, 67] width 16 height 16
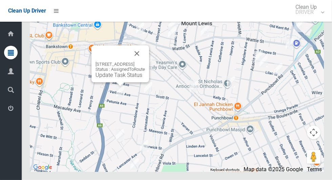
click at [119, 78] on link "Update Task Status" at bounding box center [118, 75] width 47 height 6
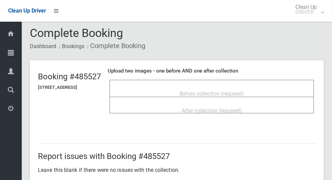
scroll to position [7, 0]
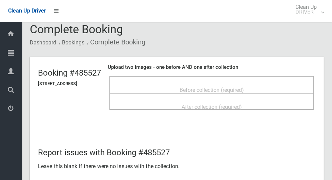
click at [270, 85] on div "Before collection (required)" at bounding box center [212, 89] width 190 height 13
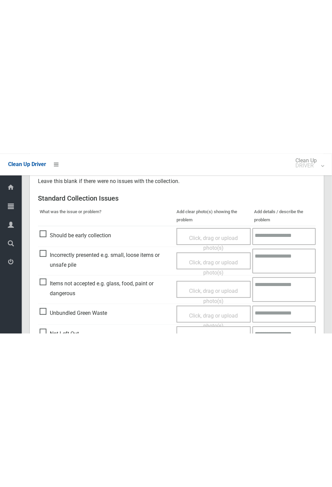
scroll to position [201, 0]
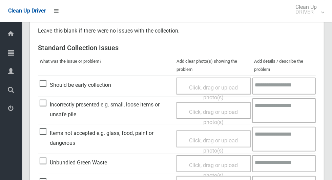
click at [50, 132] on span "Items not accepted e.g. glass, food, paint or dangerous" at bounding box center [106, 138] width 133 height 20
click at [209, 146] on span "Click, drag or upload photo(s)" at bounding box center [213, 145] width 49 height 17
click at [46, 132] on span "Items not accepted e.g. glass, food, paint or dangerous" at bounding box center [106, 138] width 133 height 20
click at [213, 137] on span "Click, drag or upload photo(s)" at bounding box center [213, 145] width 49 height 17
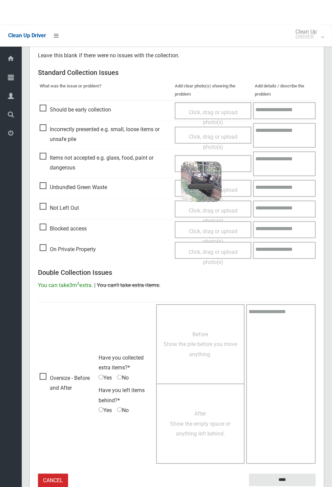
scroll to position [0, 0]
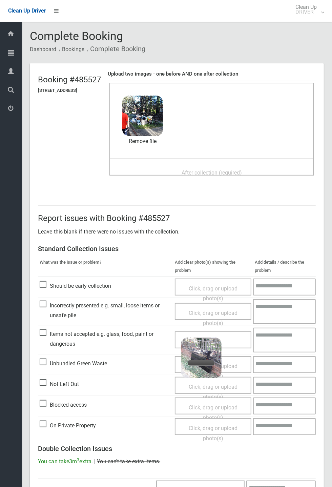
click at [242, 169] on span "After collection (required)" at bounding box center [211, 172] width 60 height 6
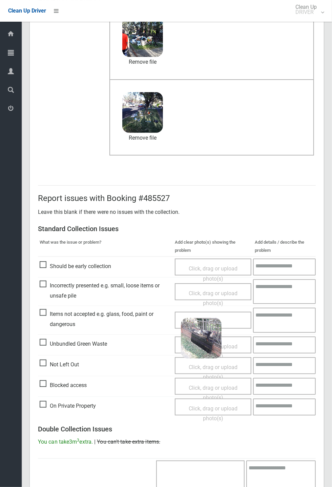
scroll to position [80, 0]
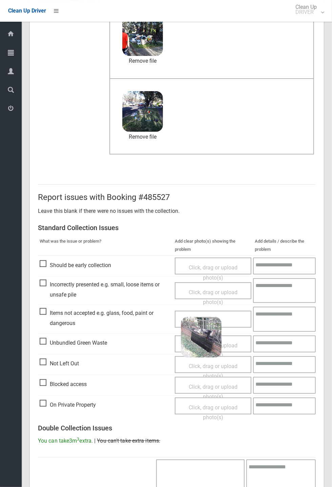
click at [285, 179] on textarea at bounding box center [284, 318] width 63 height 25
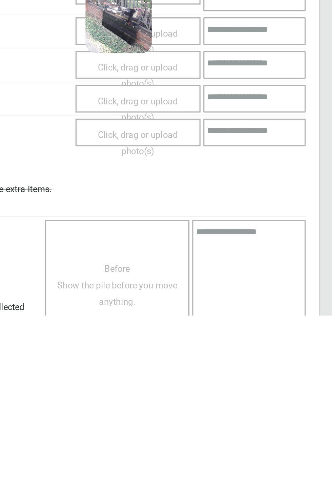
scroll to position [266, 0]
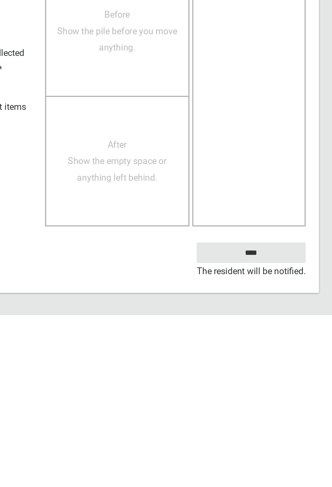
type textarea "**********"
click at [302, 179] on input "****" at bounding box center [282, 448] width 67 height 13
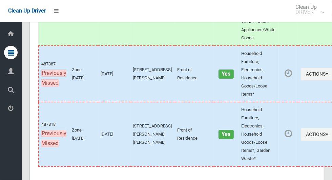
scroll to position [3006, 0]
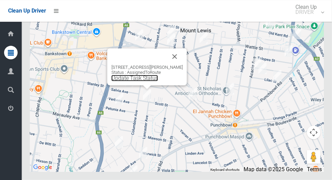
click at [148, 81] on link "Update Task Status" at bounding box center [134, 78] width 47 height 6
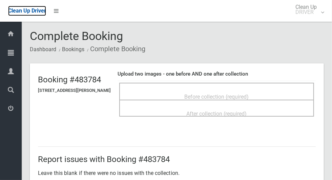
click at [8, 8] on span "Clean Up Driver" at bounding box center [27, 10] width 38 height 6
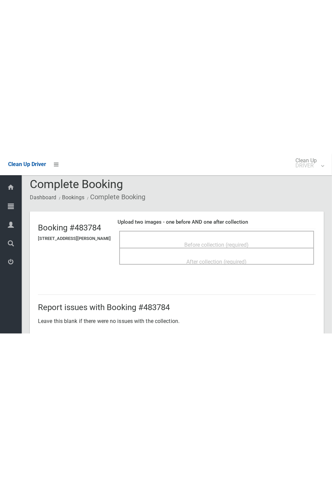
scroll to position [7, 0]
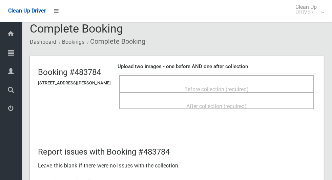
click at [260, 83] on div "Before collection (required)" at bounding box center [217, 89] width 180 height 13
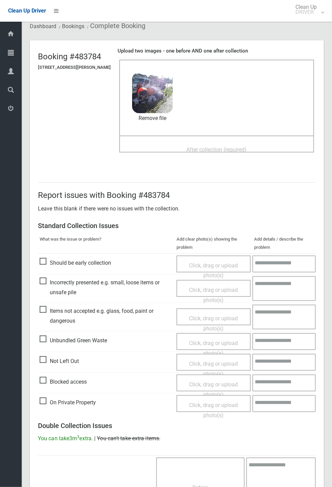
scroll to position [42, 0]
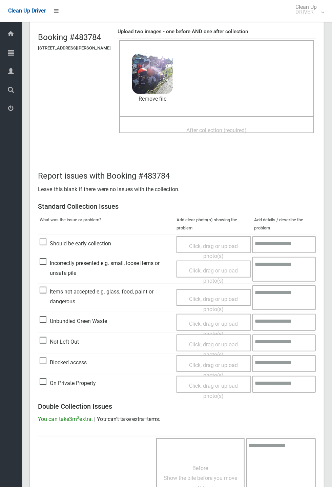
click at [46, 179] on span "Items not accepted e.g. glass, food, paint or dangerous" at bounding box center [106, 296] width 133 height 20
click at [224, 179] on span "Click, drag or upload photo(s)" at bounding box center [213, 304] width 49 height 17
click at [247, 127] on span "After collection (required)" at bounding box center [217, 130] width 60 height 6
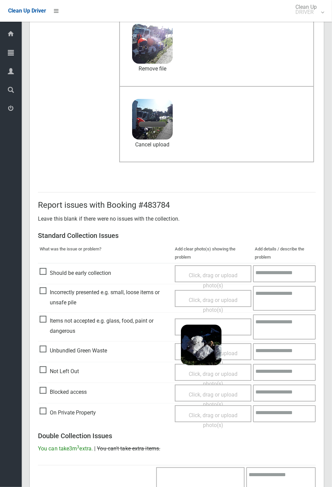
scroll to position [71, 0]
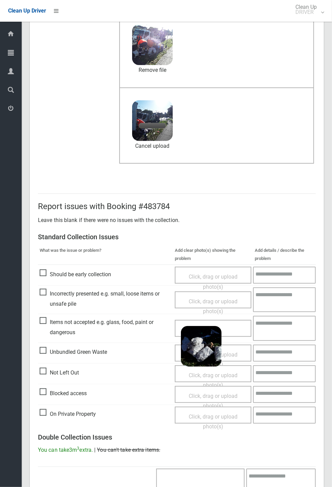
click at [285, 179] on textarea at bounding box center [284, 328] width 63 height 25
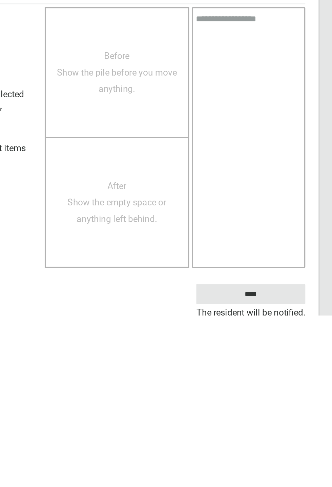
scroll to position [266, 0]
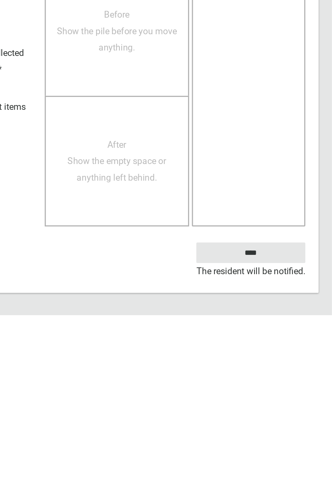
type textarea "**********"
click at [299, 179] on input "****" at bounding box center [282, 448] width 67 height 13
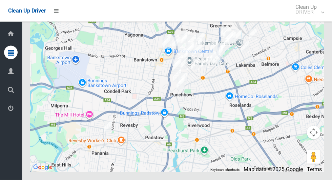
scroll to position [3006, 0]
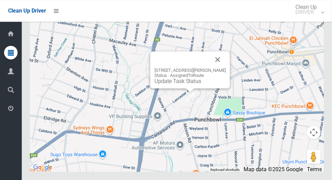
click at [219, 68] on button "Close" at bounding box center [218, 59] width 16 height 16
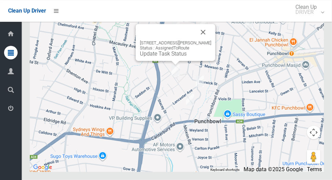
click at [205, 40] on button "Close" at bounding box center [203, 32] width 16 height 16
click at [210, 40] on button "Close" at bounding box center [203, 32] width 16 height 16
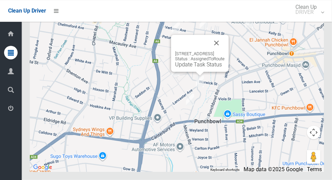
click at [224, 51] on button "Close" at bounding box center [216, 43] width 16 height 16
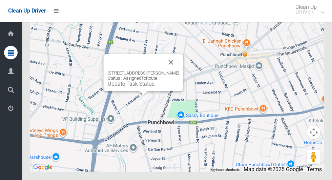
click at [179, 70] on button "Close" at bounding box center [171, 62] width 16 height 16
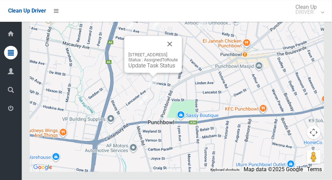
click at [178, 52] on button "Close" at bounding box center [170, 44] width 16 height 16
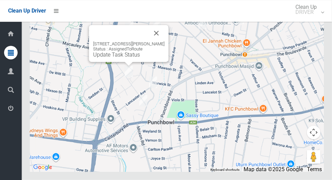
click at [165, 41] on button "Close" at bounding box center [156, 33] width 16 height 16
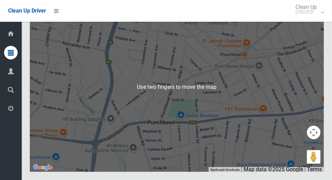
scroll to position [3004, 0]
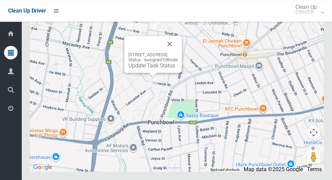
click at [146, 69] on link "Update Task Status" at bounding box center [151, 65] width 47 height 6
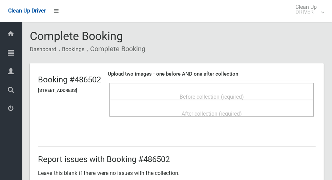
click at [241, 94] on span "Before collection (required)" at bounding box center [211, 96] width 64 height 6
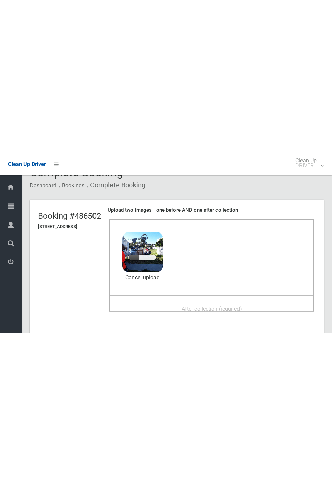
scroll to position [15, 0]
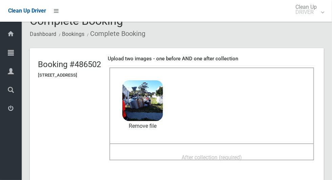
click at [240, 154] on span "After collection (required)" at bounding box center [211, 157] width 60 height 6
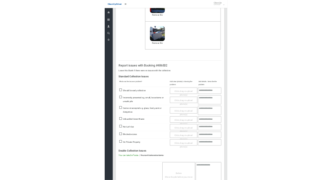
scroll to position [235, 0]
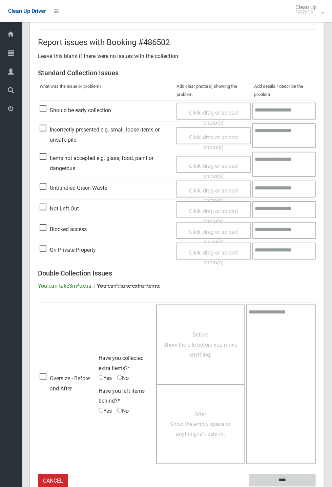
click at [304, 179] on input "****" at bounding box center [282, 479] width 67 height 13
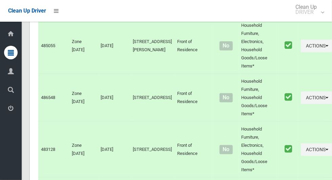
scroll to position [3006, 0]
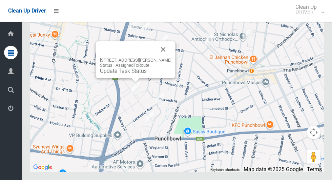
click at [129, 74] on link "Update Task Status" at bounding box center [123, 71] width 47 height 6
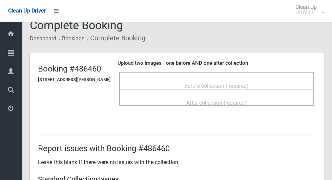
scroll to position [13, 0]
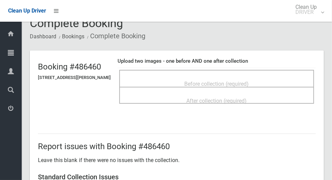
click at [249, 81] on span "Before collection (required)" at bounding box center [217, 84] width 64 height 6
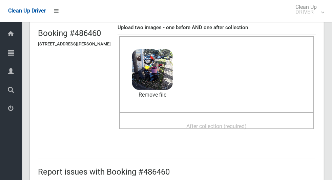
scroll to position [50, 0]
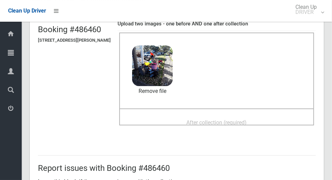
click at [266, 116] on div "After collection (required)" at bounding box center [217, 122] width 180 height 13
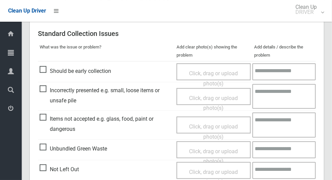
scroll to position [270, 0]
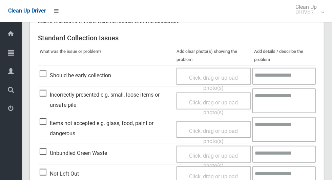
click at [50, 122] on span "Items not accepted e.g. glass, food, paint or dangerous" at bounding box center [106, 128] width 133 height 20
click at [215, 128] on span "Click, drag or upload photo(s)" at bounding box center [213, 136] width 49 height 17
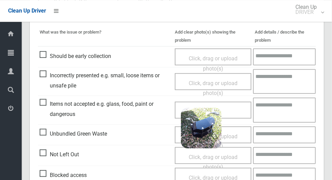
scroll to position [290, 0]
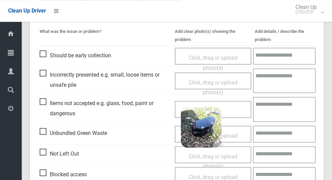
click at [286, 108] on textarea at bounding box center [284, 108] width 63 height 25
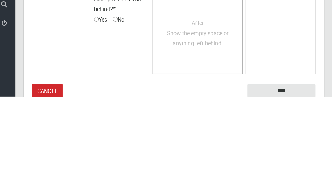
scroll to position [573, 0]
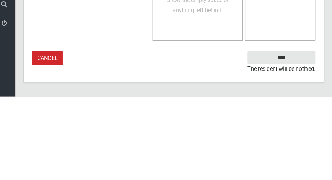
type textarea "**********"
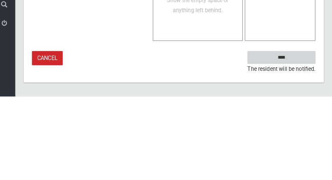
click at [300, 141] on input "****" at bounding box center [282, 141] width 67 height 13
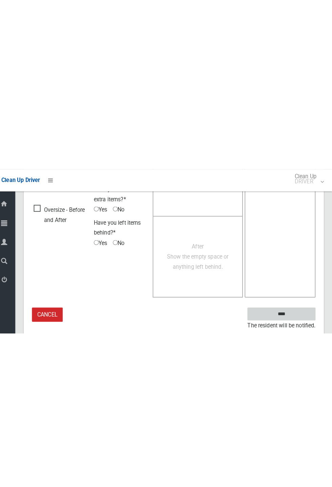
scroll to position [266, 0]
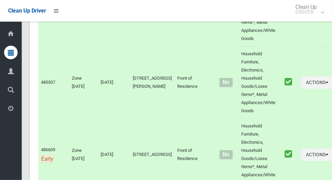
scroll to position [3006, 0]
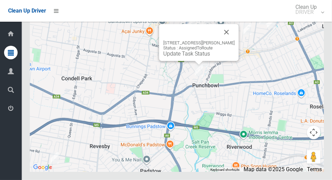
click at [195, 57] on link "Update Task Status" at bounding box center [186, 53] width 47 height 6
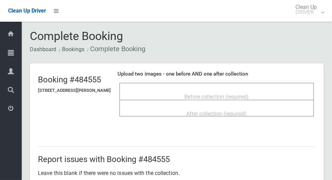
click at [252, 85] on div "Before collection (required)" at bounding box center [216, 91] width 195 height 17
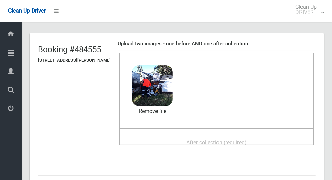
scroll to position [31, 0]
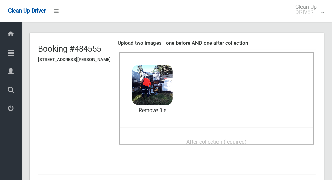
click at [270, 136] on div "After collection (required)" at bounding box center [217, 141] width 180 height 13
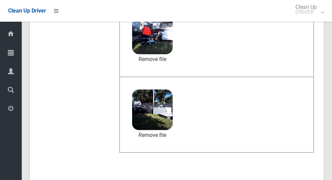
scroll to position [350, 0]
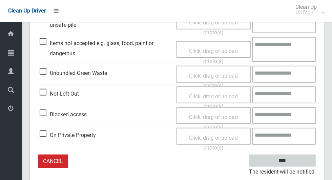
click at [304, 159] on input "****" at bounding box center [282, 160] width 67 height 13
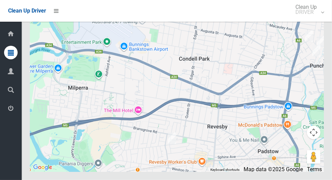
scroll to position [3001, 0]
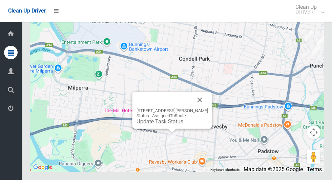
click at [198, 108] on button "Close" at bounding box center [200, 100] width 16 height 16
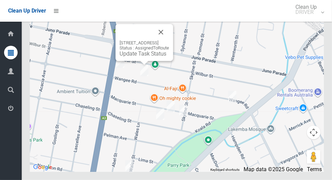
click at [169, 40] on button "Close" at bounding box center [161, 32] width 16 height 16
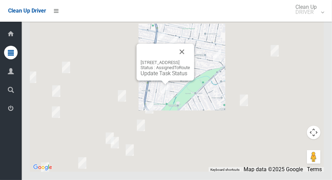
click at [190, 60] on button "Close" at bounding box center [182, 52] width 16 height 16
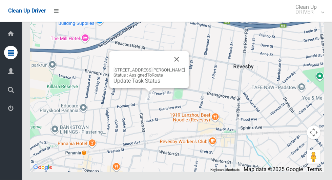
click at [144, 84] on link "Update Task Status" at bounding box center [136, 81] width 47 height 6
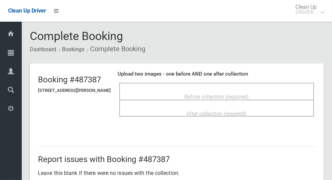
click at [238, 93] on span "Before collection (required)" at bounding box center [217, 96] width 64 height 6
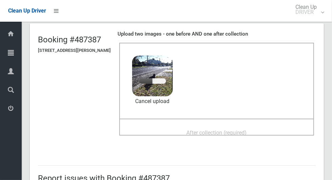
scroll to position [39, 0]
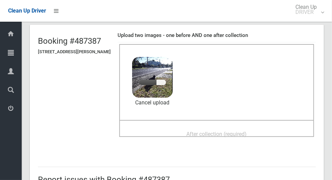
click at [261, 131] on div "After collection (required)" at bounding box center [217, 133] width 180 height 13
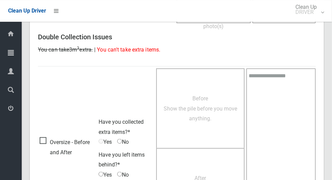
scroll to position [554, 0]
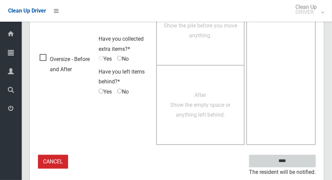
click at [299, 159] on input "****" at bounding box center [282, 161] width 67 height 13
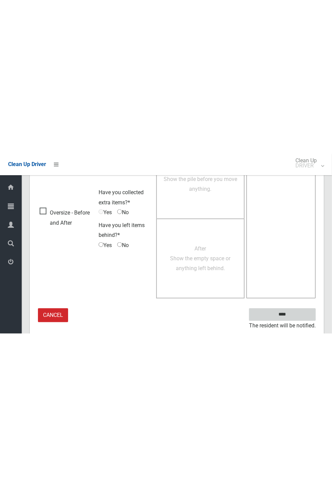
scroll to position [266, 0]
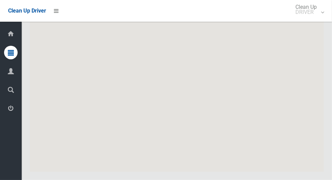
scroll to position [3006, 0]
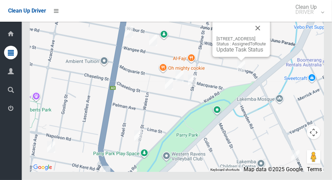
click at [266, 36] on button "Close" at bounding box center [258, 28] width 16 height 16
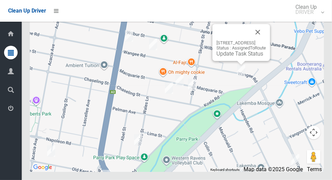
click at [235, 57] on link "Update Task Status" at bounding box center [239, 53] width 47 height 6
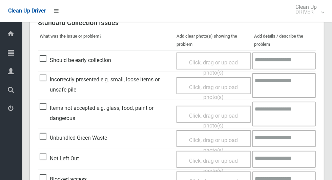
scroll to position [169, 0]
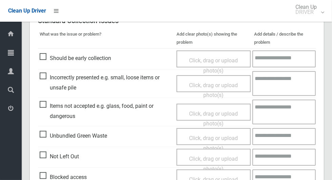
click at [47, 159] on span "Not Left Out" at bounding box center [59, 156] width 39 height 10
click at [229, 155] on span "Click, drag or upload photo(s)" at bounding box center [213, 163] width 49 height 17
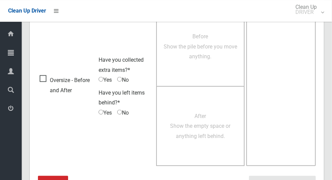
scroll to position [436, 0]
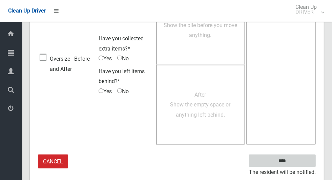
click at [302, 162] on input "****" at bounding box center [282, 160] width 67 height 13
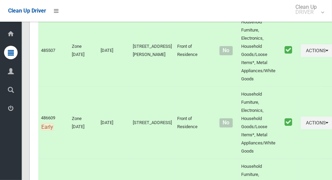
scroll to position [3006, 0]
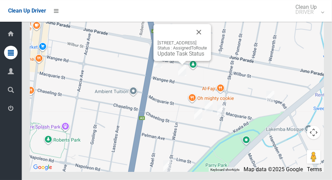
click at [176, 57] on link "Update Task Status" at bounding box center [180, 53] width 47 height 6
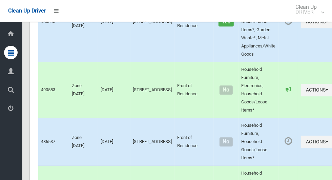
scroll to position [0, 0]
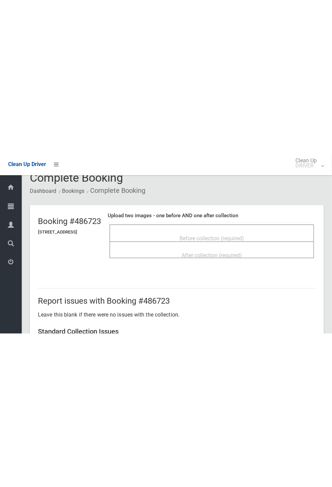
scroll to position [11, 0]
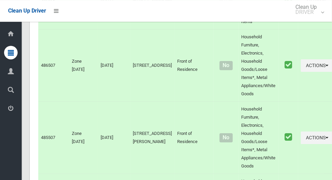
scroll to position [3006, 0]
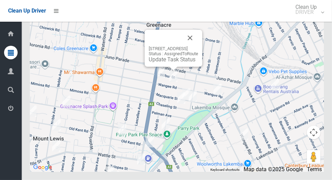
click at [169, 67] on div "181 Wangee Road, GREENACRE NSW 2190 Status : AssignedToRoute Update Task Status" at bounding box center [174, 48] width 58 height 37
click at [168, 63] on link "Update Task Status" at bounding box center [172, 59] width 47 height 6
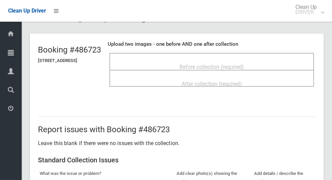
scroll to position [28, 0]
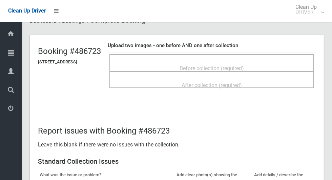
click at [270, 65] on div "Before collection (required)" at bounding box center [212, 68] width 190 height 13
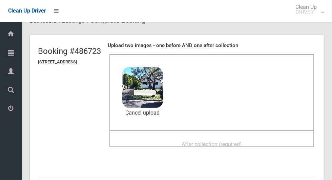
click at [242, 145] on span "After collection (required)" at bounding box center [211, 144] width 60 height 6
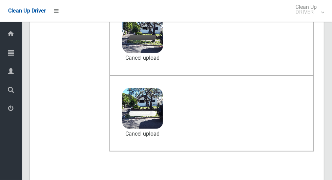
scroll to position [67, 0]
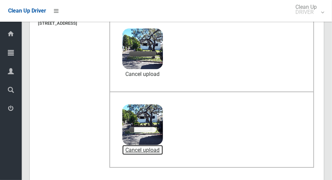
click at [163, 151] on link "Cancel upload" at bounding box center [142, 150] width 41 height 10
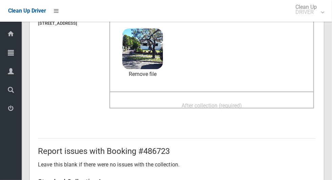
click at [242, 105] on span "After collection (required)" at bounding box center [211, 105] width 60 height 6
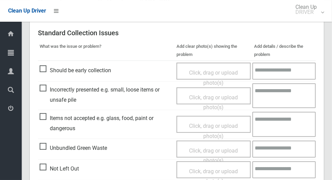
scroll to position [274, 0]
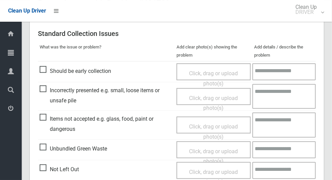
click at [42, 119] on span "Items not accepted e.g. glass, food, paint or dangerous" at bounding box center [106, 124] width 133 height 20
click at [224, 125] on span "Click, drag or upload photo(s)" at bounding box center [213, 131] width 49 height 17
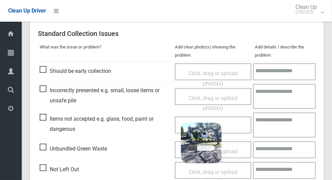
click at [240, 125] on div "Click, drag or upload photo(s) 5 MB 2025-10-1309.05.369221391919847355272.jpg C…" at bounding box center [213, 124] width 77 height 17
click at [289, 127] on textarea at bounding box center [284, 124] width 63 height 25
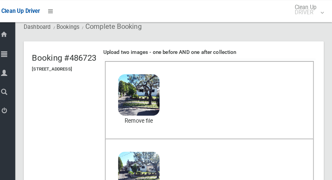
scroll to position [0, 0]
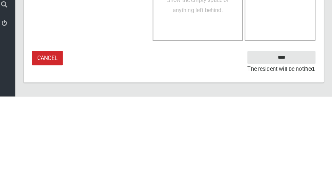
type textarea "***"
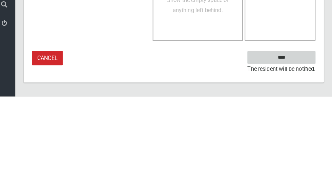
click at [309, 141] on input "****" at bounding box center [282, 141] width 67 height 13
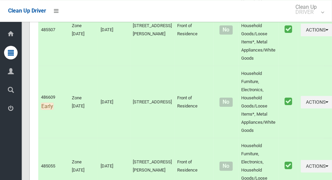
scroll to position [3006, 0]
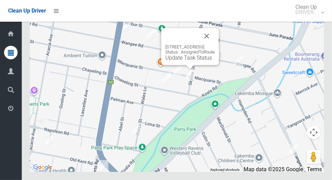
click at [215, 44] on button "Close" at bounding box center [206, 36] width 16 height 16
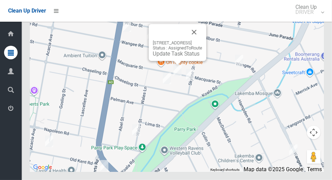
click at [202, 40] on button "Close" at bounding box center [194, 32] width 16 height 16
click at [173, 57] on link "Update Task Status" at bounding box center [176, 53] width 47 height 6
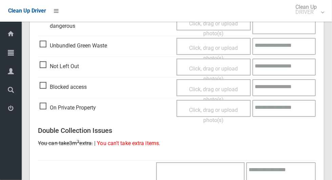
scroll to position [259, 0]
click at [50, 64] on span "Not Left Out" at bounding box center [59, 67] width 39 height 10
click at [47, 64] on span "Not Left Out" at bounding box center [59, 67] width 39 height 10
click at [201, 69] on span "Click, drag or upload photo(s)" at bounding box center [213, 74] width 49 height 17
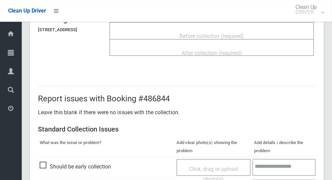
scroll to position [0, 0]
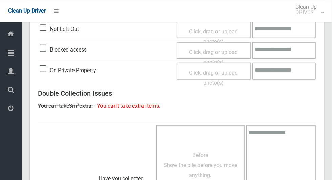
click at [40, 33] on span "Not Left Out" at bounding box center [59, 29] width 39 height 10
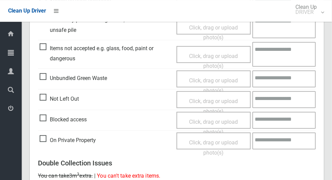
scroll to position [228, 0]
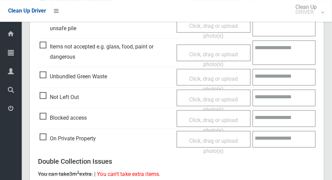
click at [50, 92] on span "Not Left Out" at bounding box center [59, 97] width 39 height 10
click at [45, 96] on span "Not Left Out" at bounding box center [59, 97] width 39 height 10
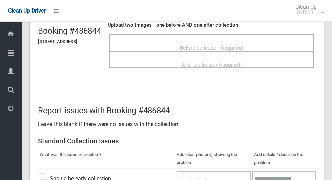
scroll to position [0, 0]
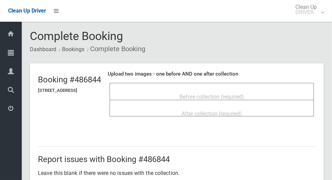
click at [218, 93] on span "Before collection (required)" at bounding box center [211, 96] width 64 height 6
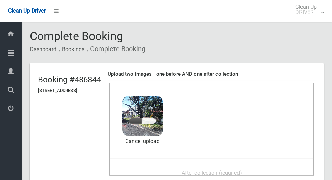
scroll to position [33, 0]
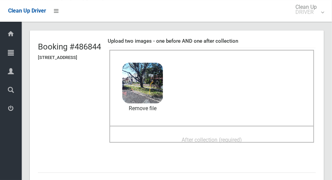
click at [225, 136] on span "After collection (required)" at bounding box center [211, 139] width 60 height 6
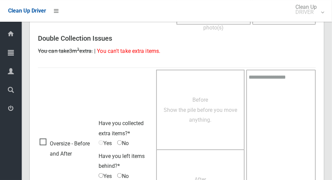
scroll to position [554, 0]
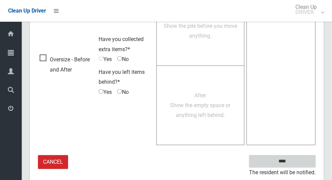
click at [301, 161] on input "****" at bounding box center [282, 161] width 67 height 13
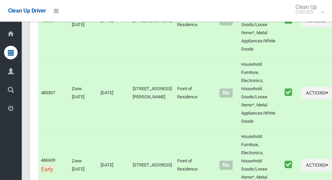
scroll to position [3006, 0]
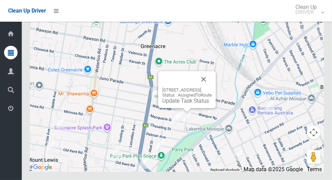
click at [178, 104] on link "Update Task Status" at bounding box center [185, 101] width 47 height 6
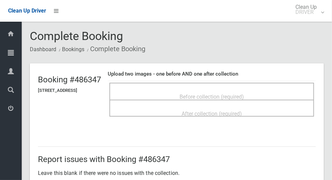
click at [260, 90] on div "Before collection (required)" at bounding box center [212, 96] width 190 height 13
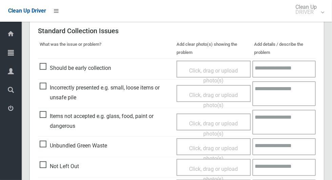
scroll to position [214, 0]
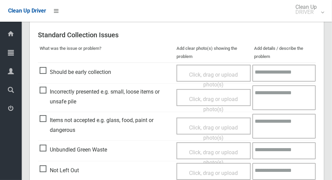
click at [42, 146] on span "Unbundled Green Waste" at bounding box center [73, 150] width 67 height 10
click at [229, 150] on span "Click, drag or upload photo(s)" at bounding box center [213, 157] width 49 height 17
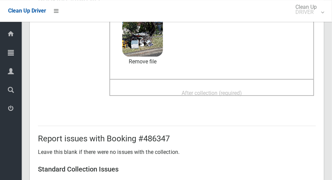
scroll to position [79, 0]
click at [277, 89] on div "After collection (required)" at bounding box center [212, 93] width 190 height 13
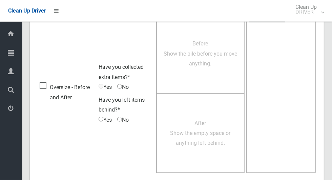
scroll to position [554, 0]
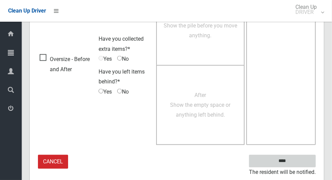
click at [301, 158] on input "****" at bounding box center [282, 161] width 67 height 13
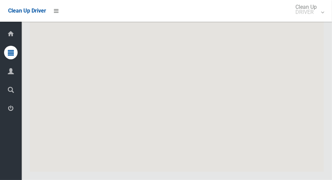
scroll to position [3006, 0]
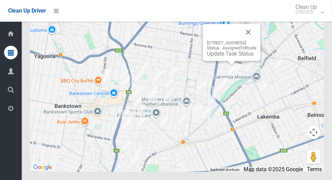
click at [225, 57] on link "Update Task Status" at bounding box center [230, 53] width 47 height 6
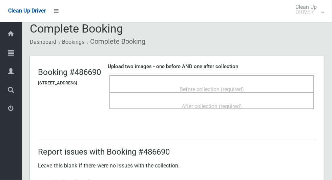
scroll to position [7, 0]
click at [297, 90] on div "Before collection (required)" at bounding box center [212, 89] width 190 height 13
click at [288, 84] on div "Before collection (required)" at bounding box center [212, 89] width 190 height 13
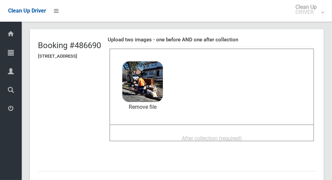
scroll to position [35, 0]
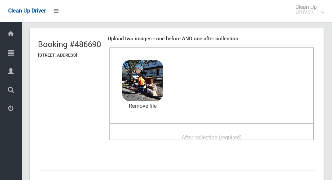
click at [269, 131] on div "After collection (required)" at bounding box center [212, 137] width 190 height 13
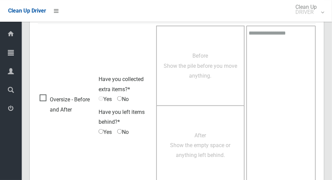
scroll to position [554, 0]
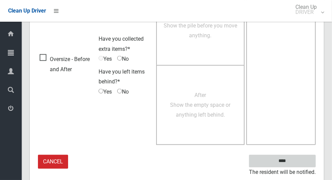
click at [302, 158] on input "****" at bounding box center [282, 161] width 67 height 13
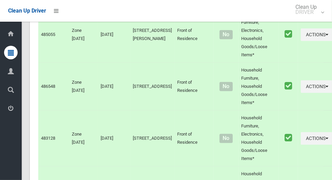
scroll to position [3006, 0]
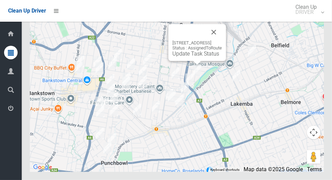
click at [200, 57] on link "Update Task Status" at bounding box center [195, 53] width 47 height 6
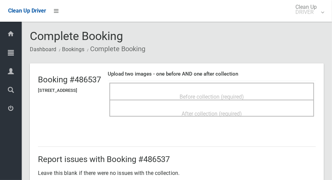
click at [297, 93] on div "Before collection (required)" at bounding box center [212, 96] width 190 height 13
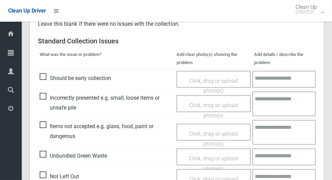
scroll to position [226, 0]
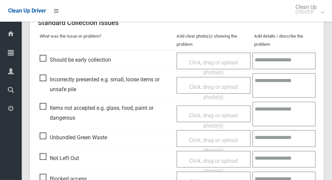
click at [46, 111] on span "Items not accepted e.g. glass, food, paint or dangerous" at bounding box center [106, 113] width 133 height 20
click at [234, 117] on span "Click, drag or upload photo(s)" at bounding box center [213, 120] width 49 height 17
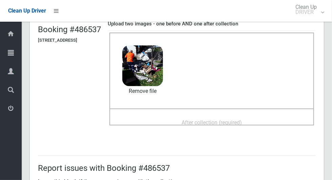
scroll to position [0, 0]
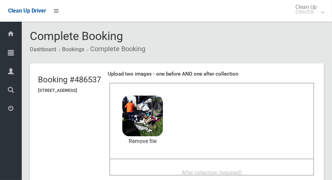
click at [273, 167] on div "After collection (required)" at bounding box center [212, 172] width 190 height 13
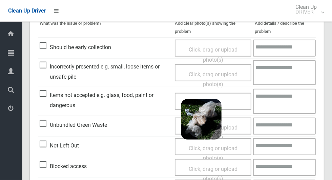
scroll to position [299, 0]
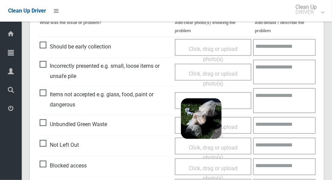
click at [293, 97] on textarea at bounding box center [284, 100] width 63 height 25
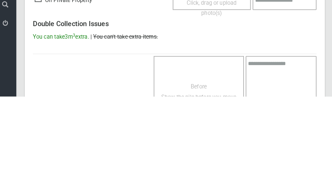
scroll to position [573, 0]
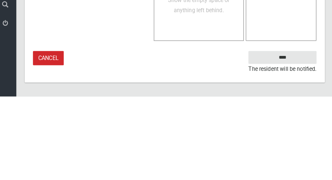
type textarea "**********"
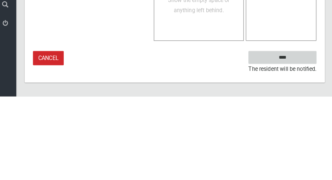
click at [301, 142] on input "****" at bounding box center [282, 141] width 67 height 13
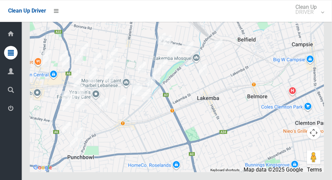
scroll to position [3002, 0]
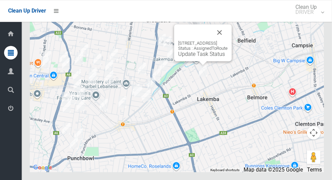
click at [228, 40] on button "Close" at bounding box center [219, 32] width 16 height 16
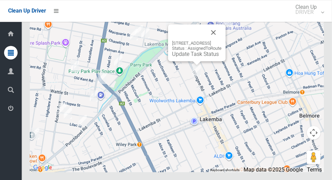
click at [221, 40] on button "Close" at bounding box center [213, 32] width 16 height 16
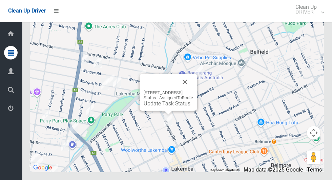
click at [193, 90] on button "Close" at bounding box center [185, 81] width 16 height 16
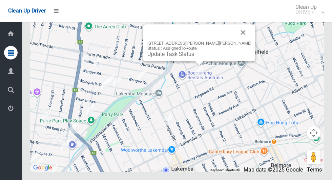
click at [235, 40] on button "Close" at bounding box center [243, 32] width 16 height 16
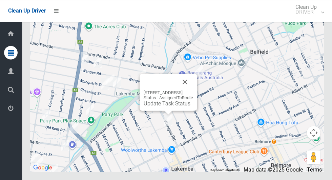
click at [193, 90] on button "Close" at bounding box center [185, 81] width 16 height 16
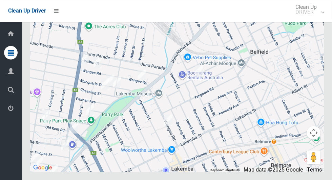
click at [172, 169] on div at bounding box center [177, 86] width 294 height 169
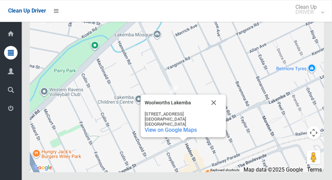
click at [214, 110] on button "Close" at bounding box center [214, 102] width 16 height 16
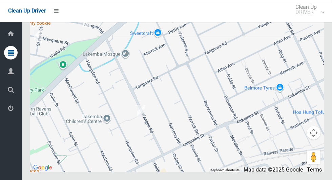
click at [169, 117] on div at bounding box center [177, 86] width 294 height 169
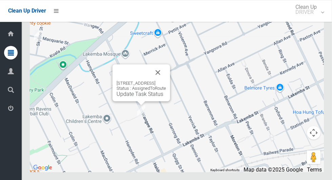
click at [136, 101] on div "30 Wangee Road, LAKEMBA NSW 2195 Status : AssignedToRoute Update Task Status" at bounding box center [141, 82] width 58 height 37
click at [138, 97] on link "Update Task Status" at bounding box center [139, 93] width 47 height 6
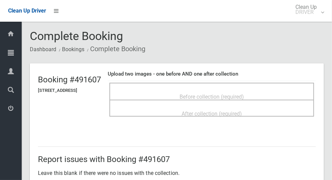
click at [292, 90] on div "Before collection (required)" at bounding box center [212, 96] width 190 height 13
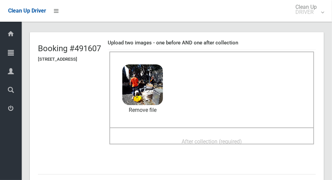
scroll to position [32, 0]
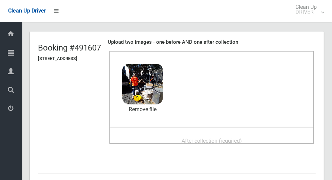
click at [270, 134] on div "After collection (required)" at bounding box center [212, 140] width 190 height 13
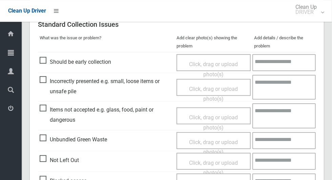
scroll to position [283, 0]
click at [43, 137] on span "Unbundled Green Waste" at bounding box center [73, 139] width 67 height 10
click at [227, 139] on span "Click, drag or upload photo(s)" at bounding box center [213, 147] width 49 height 17
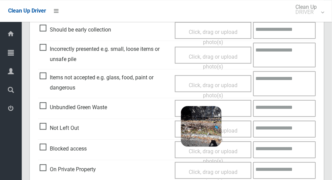
scroll to position [316, 0]
click at [50, 75] on span "Items not accepted e.g. glass, food, paint or dangerous" at bounding box center [106, 82] width 132 height 20
click at [229, 87] on span "Click, drag or upload photo(s)" at bounding box center [213, 90] width 49 height 17
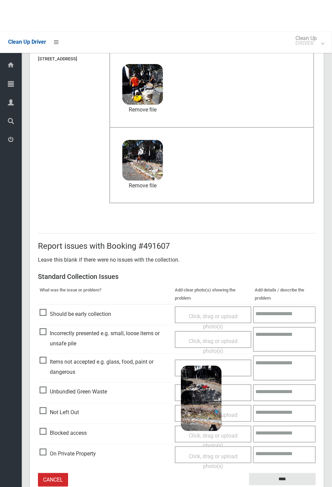
scroll to position [31, 0]
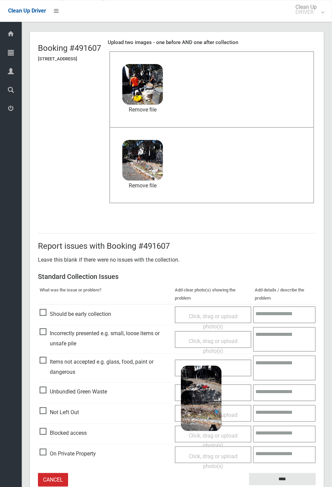
click at [283, 179] on textarea at bounding box center [284, 367] width 63 height 25
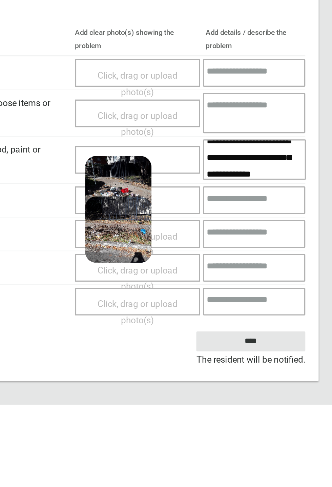
scroll to position [16, 0]
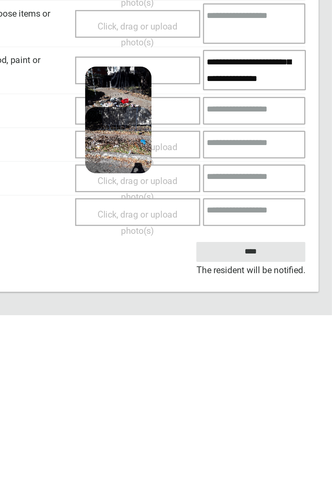
type textarea "**********"
click at [294, 179] on input "****" at bounding box center [282, 448] width 67 height 13
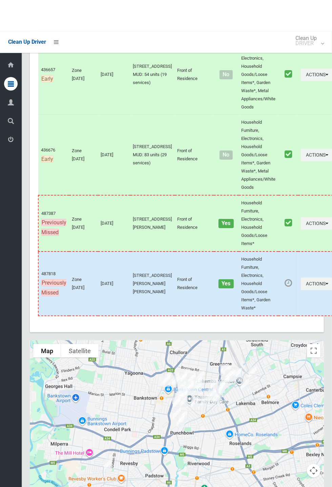
scroll to position [2687, 0]
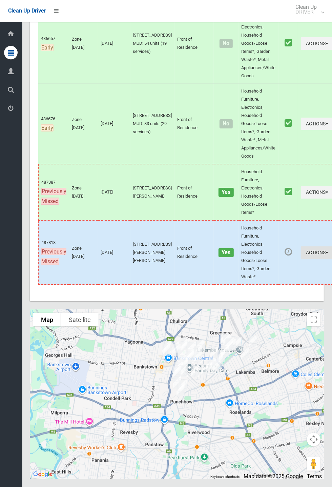
click at [331, 259] on button "Actions" at bounding box center [317, 252] width 33 height 13
click at [282, 274] on link "Complete Booking" at bounding box center [292, 268] width 81 height 14
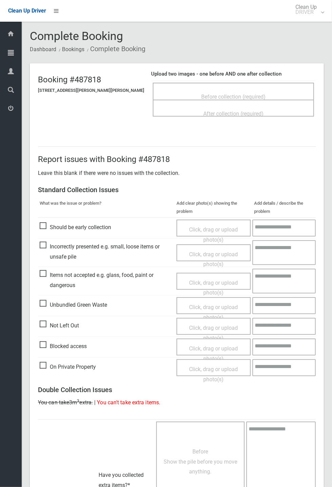
click at [230, 217] on th "Add clear photo(s) showing the problem" at bounding box center [214, 207] width 78 height 20
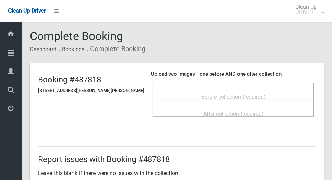
click at [248, 93] on span "Before collection (required)" at bounding box center [233, 96] width 64 height 6
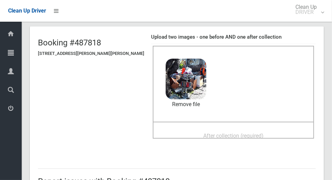
scroll to position [47, 0]
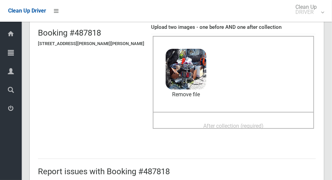
click at [261, 126] on div "After collection (required)" at bounding box center [233, 125] width 146 height 13
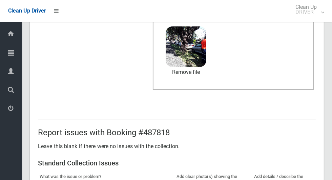
scroll to position [554, 0]
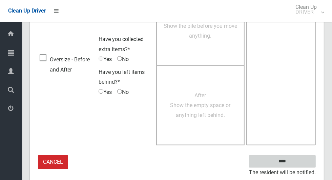
click at [300, 161] on input "****" at bounding box center [282, 161] width 67 height 13
